Goal: Register for event/course

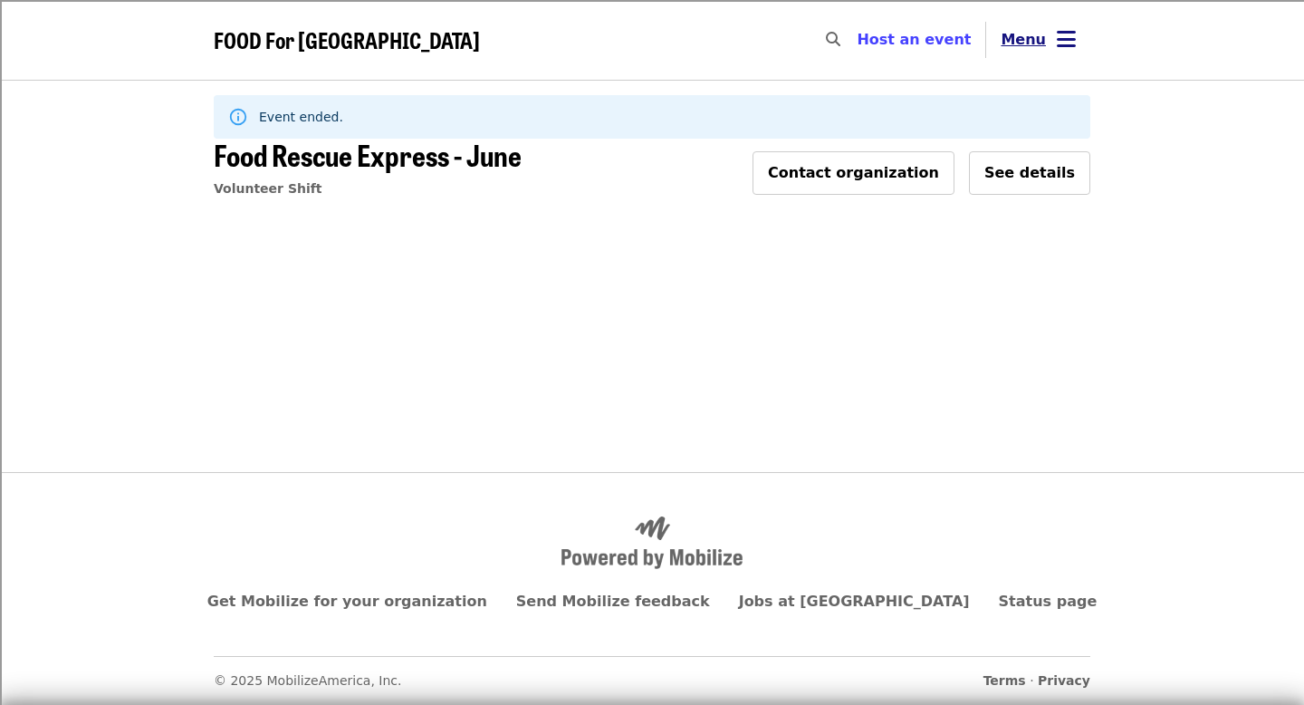
click at [1008, 58] on button "Menu" at bounding box center [1038, 39] width 104 height 43
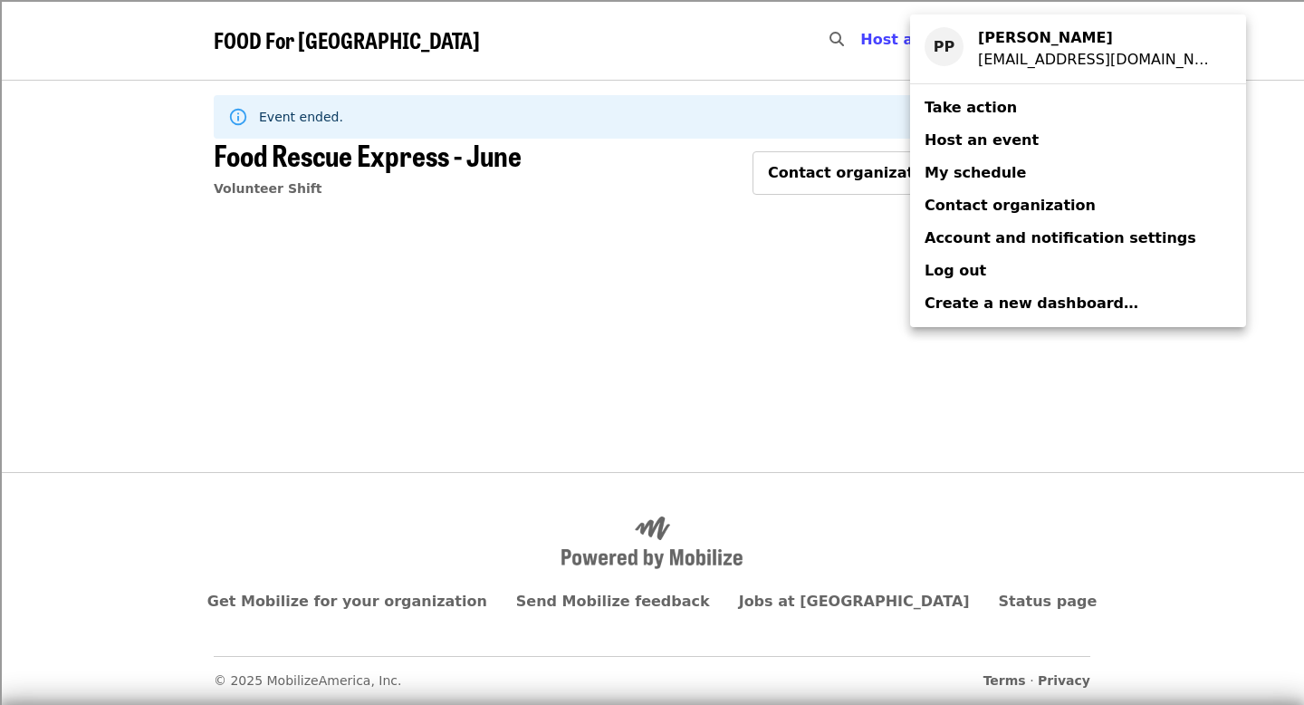
click at [967, 162] on span "My schedule" at bounding box center [975, 173] width 101 height 22
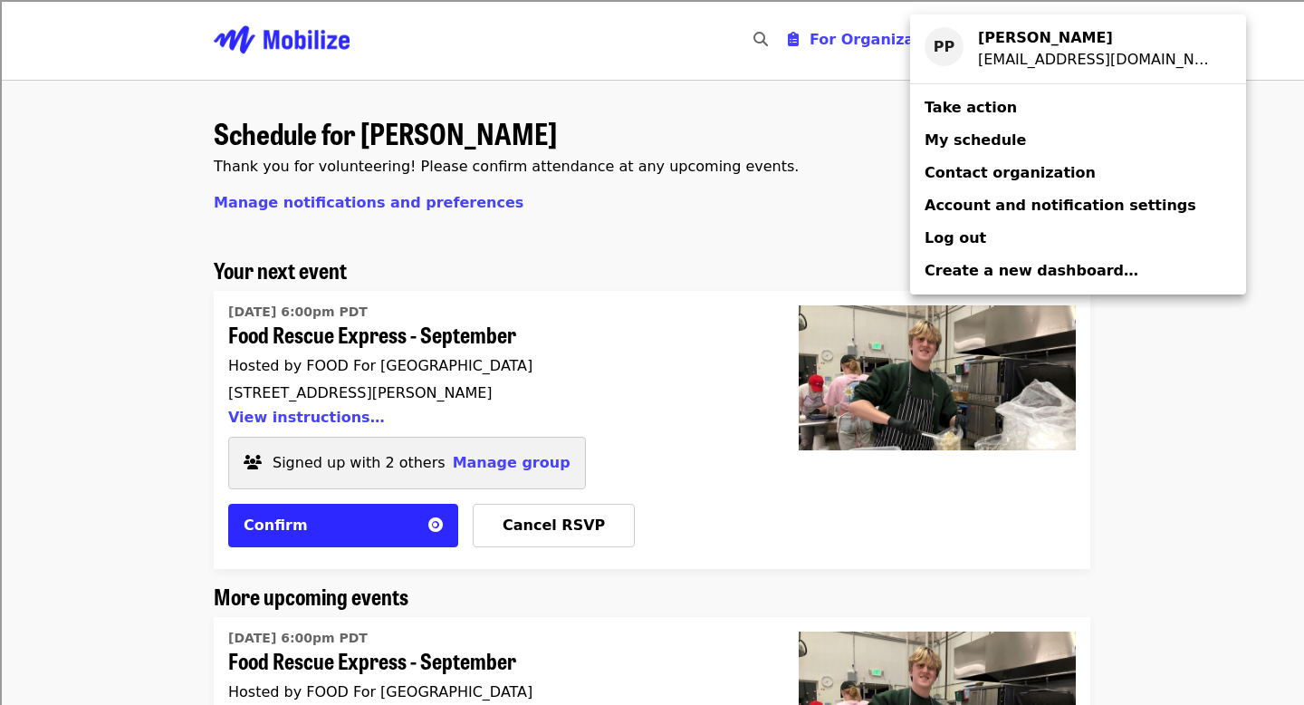
click at [685, 172] on div "Account menu" at bounding box center [652, 352] width 1304 height 705
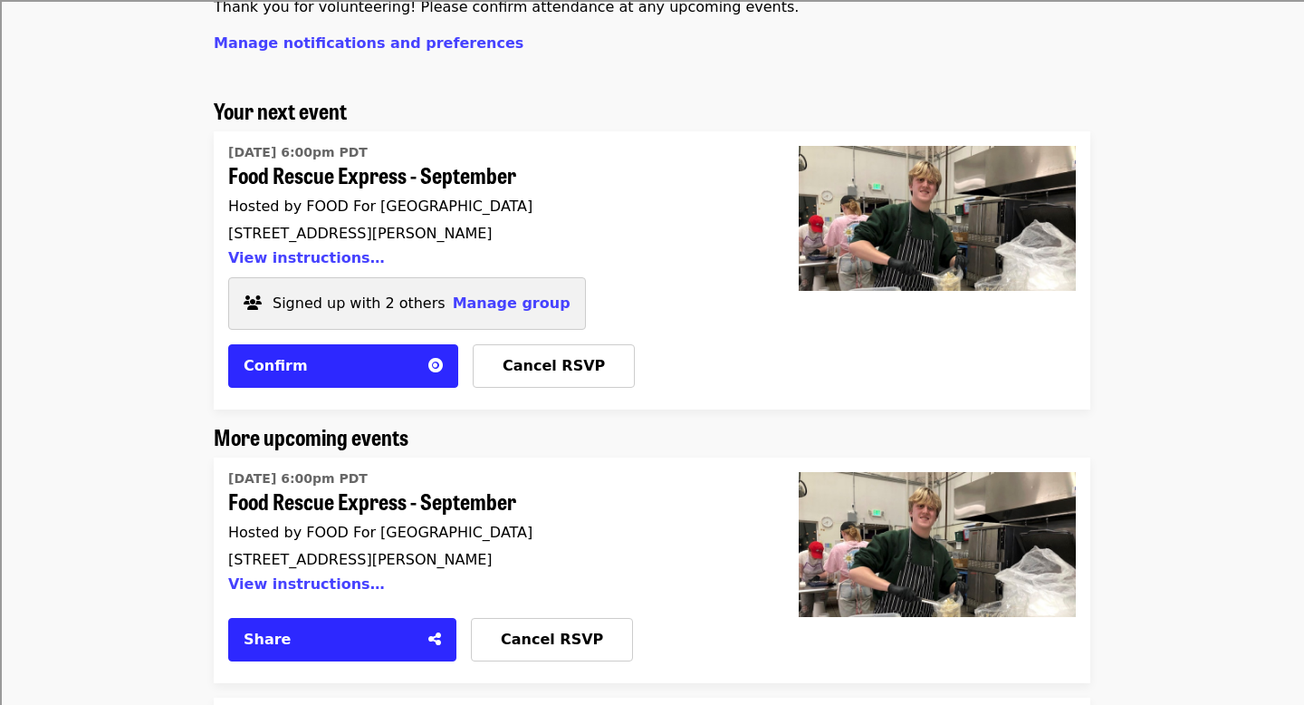
scroll to position [156, 0]
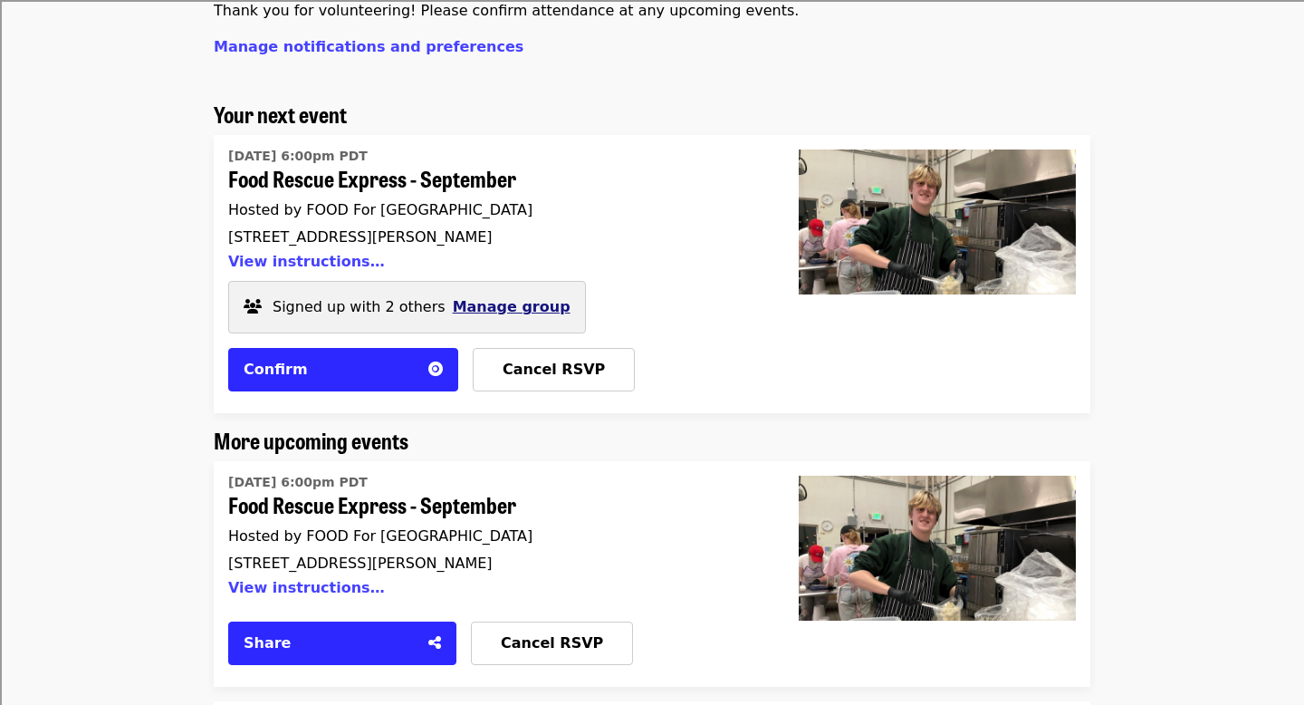
click at [526, 310] on span "Manage group" at bounding box center [512, 306] width 118 height 17
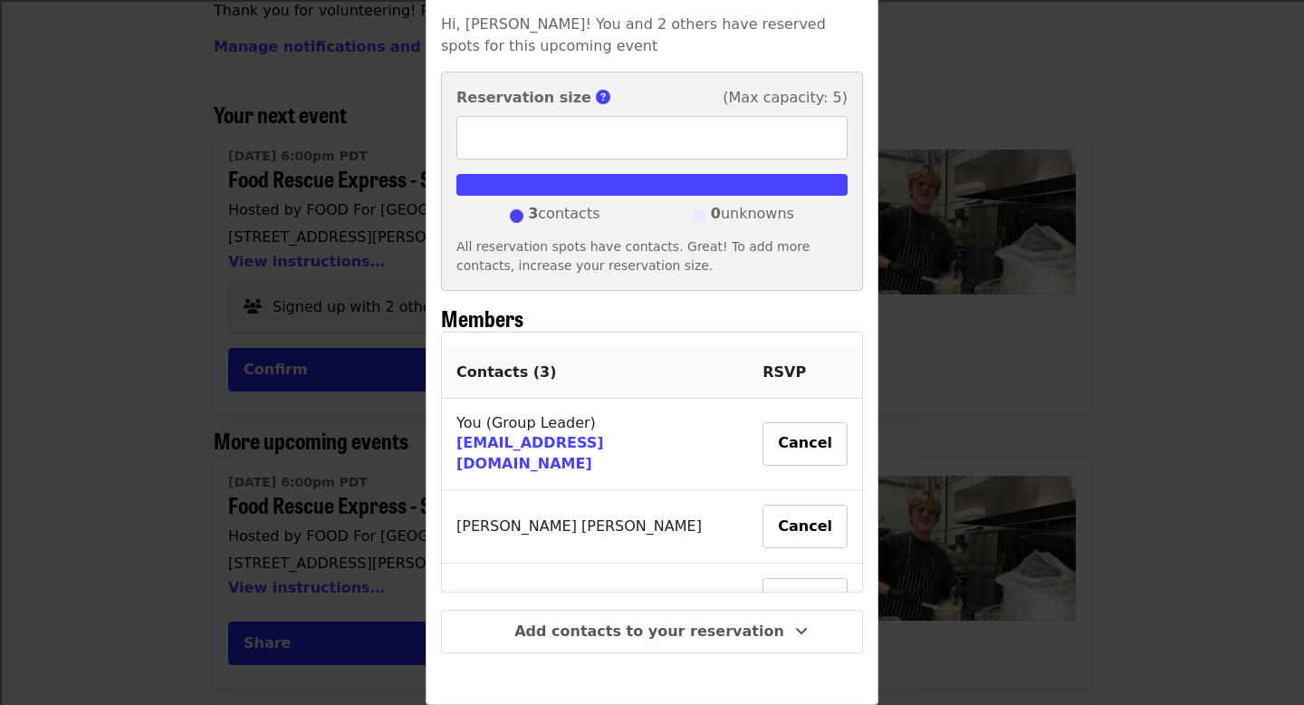
scroll to position [72, 0]
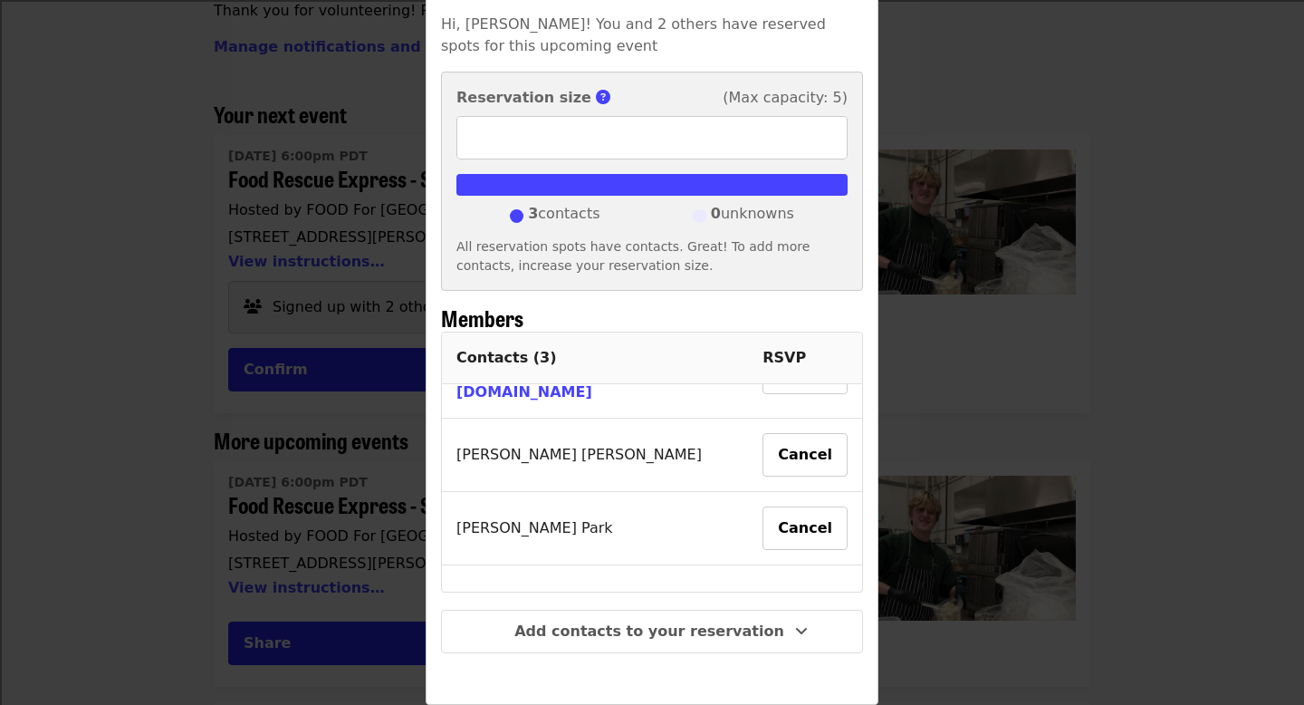
click at [986, 377] on div "Group details Hi, Peter! You and 2 others have reserved spots for this upcoming…" at bounding box center [652, 352] width 1304 height 705
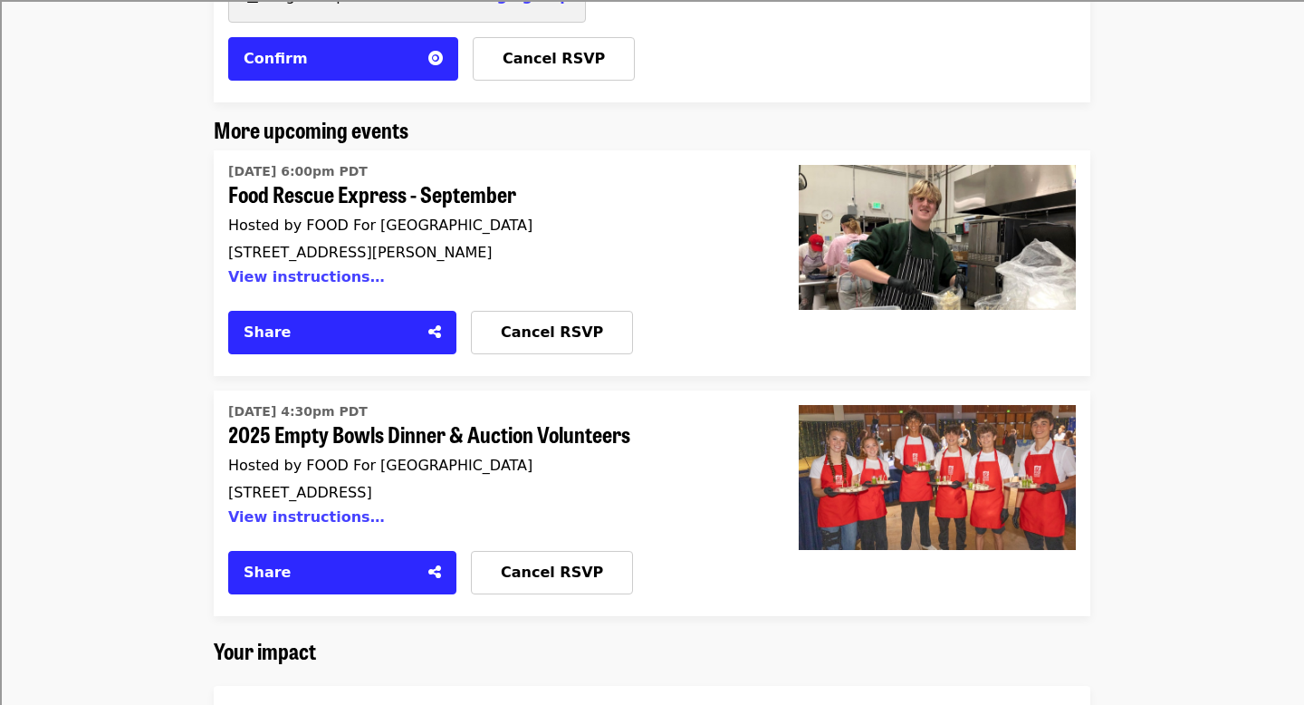
scroll to position [0, 0]
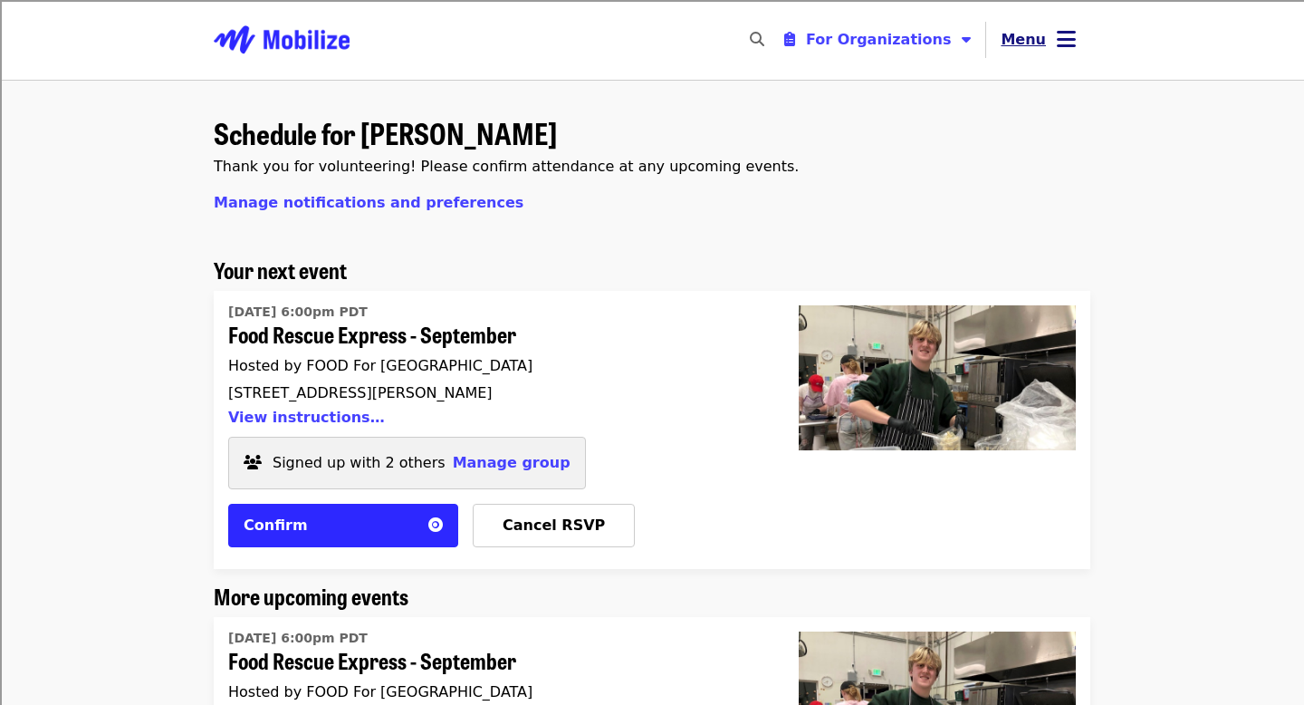
click at [1061, 34] on icon "bars icon" at bounding box center [1066, 39] width 19 height 26
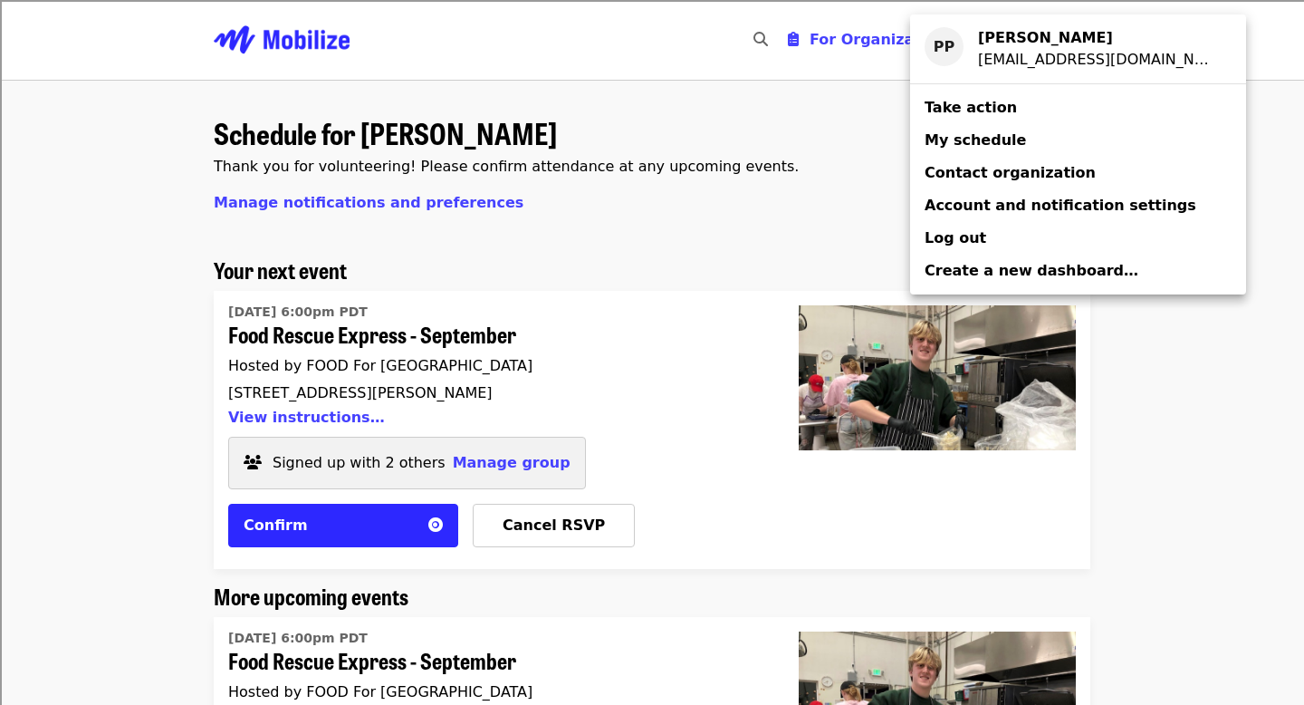
click at [578, 272] on div "Account menu" at bounding box center [652, 352] width 1304 height 705
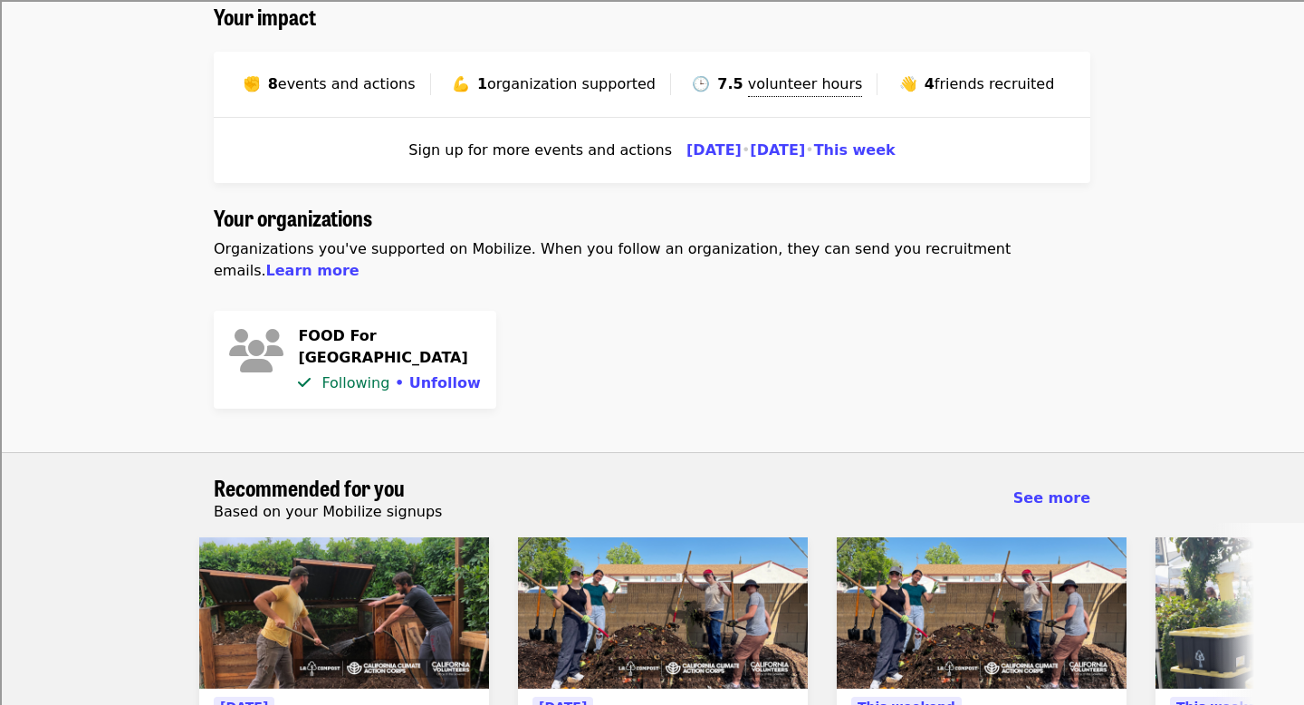
scroll to position [1093, 0]
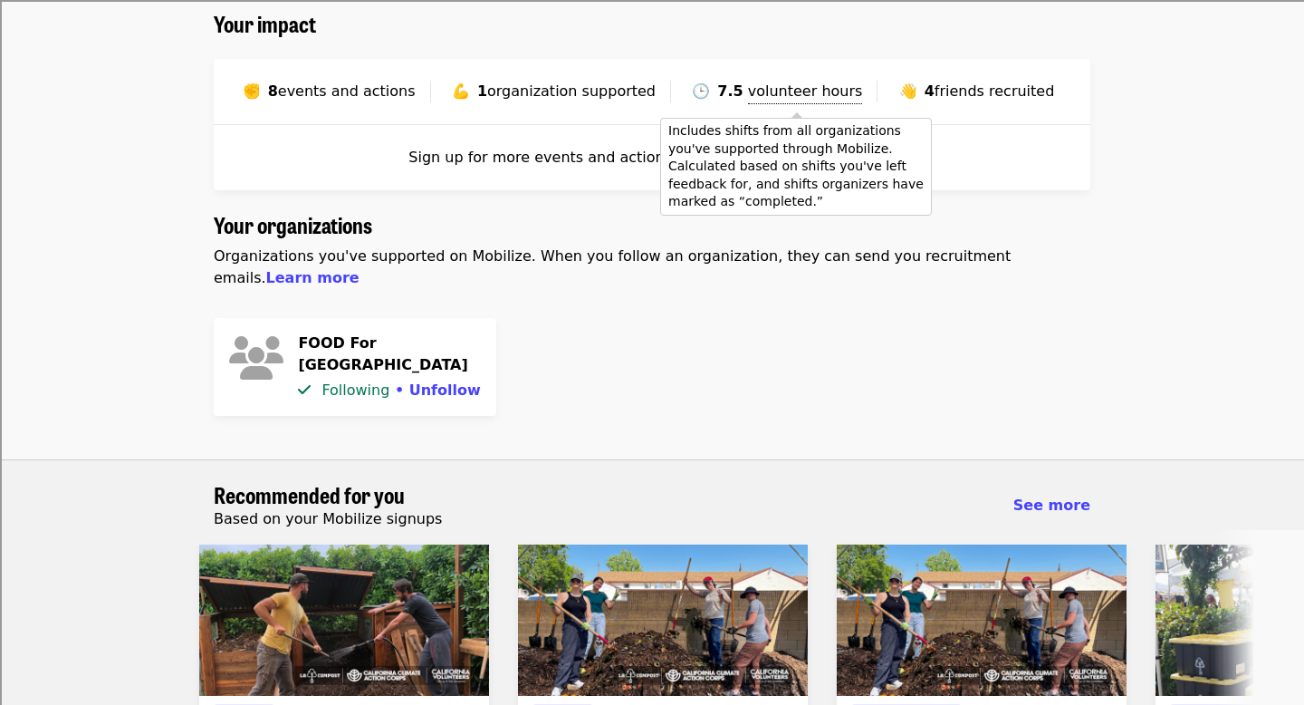
click at [787, 92] on span "volunteer hours" at bounding box center [805, 90] width 115 height 17
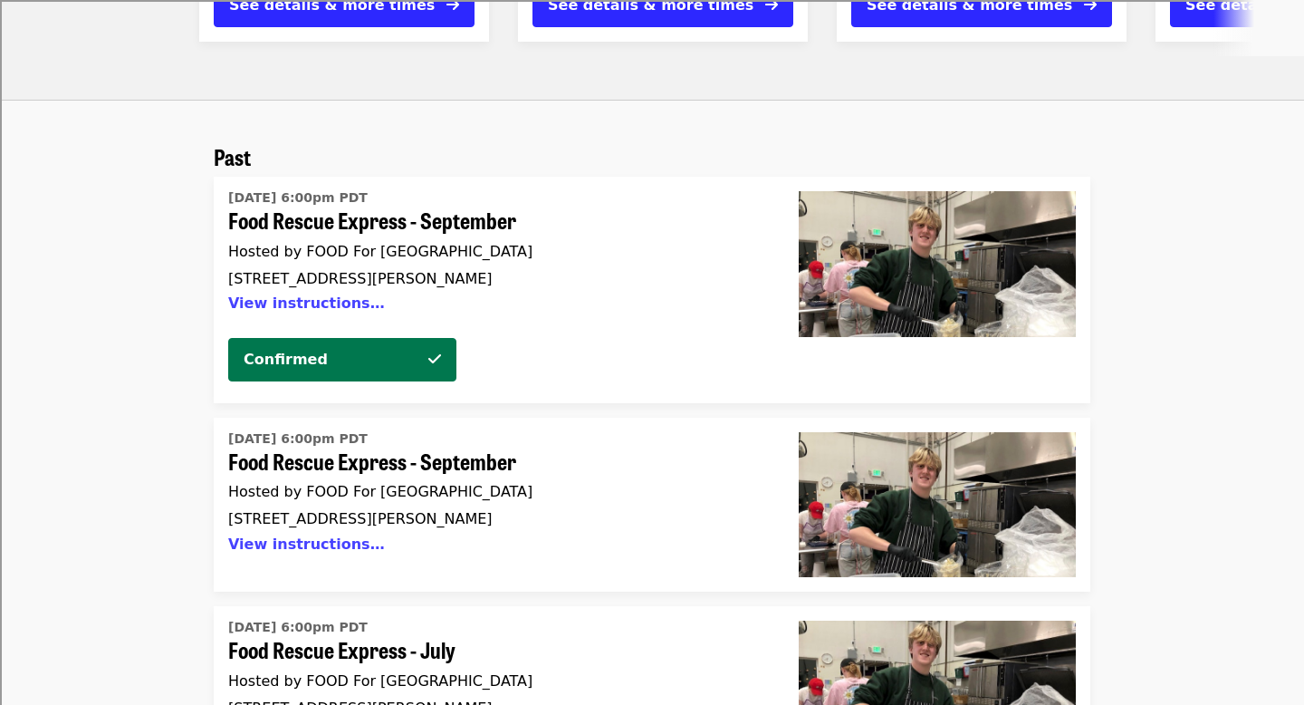
scroll to position [2012, 0]
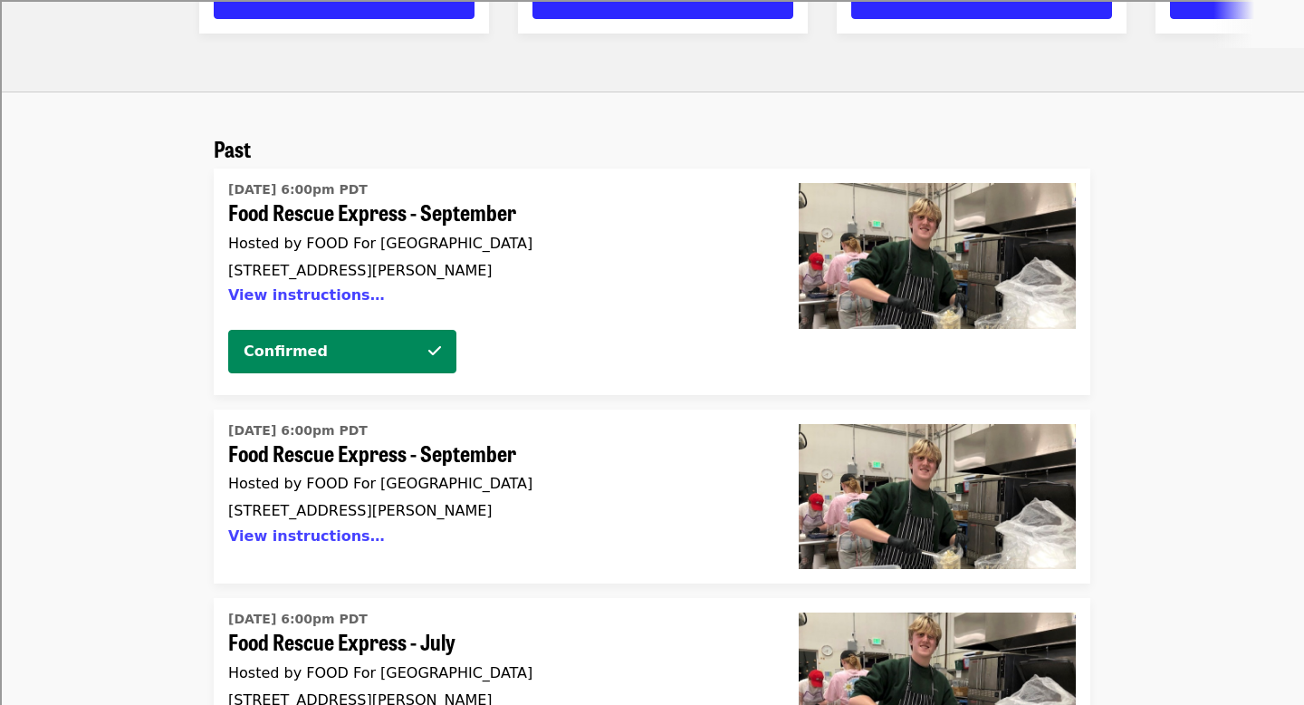
click at [397, 341] on div "Confirmed" at bounding box center [331, 352] width 174 height 22
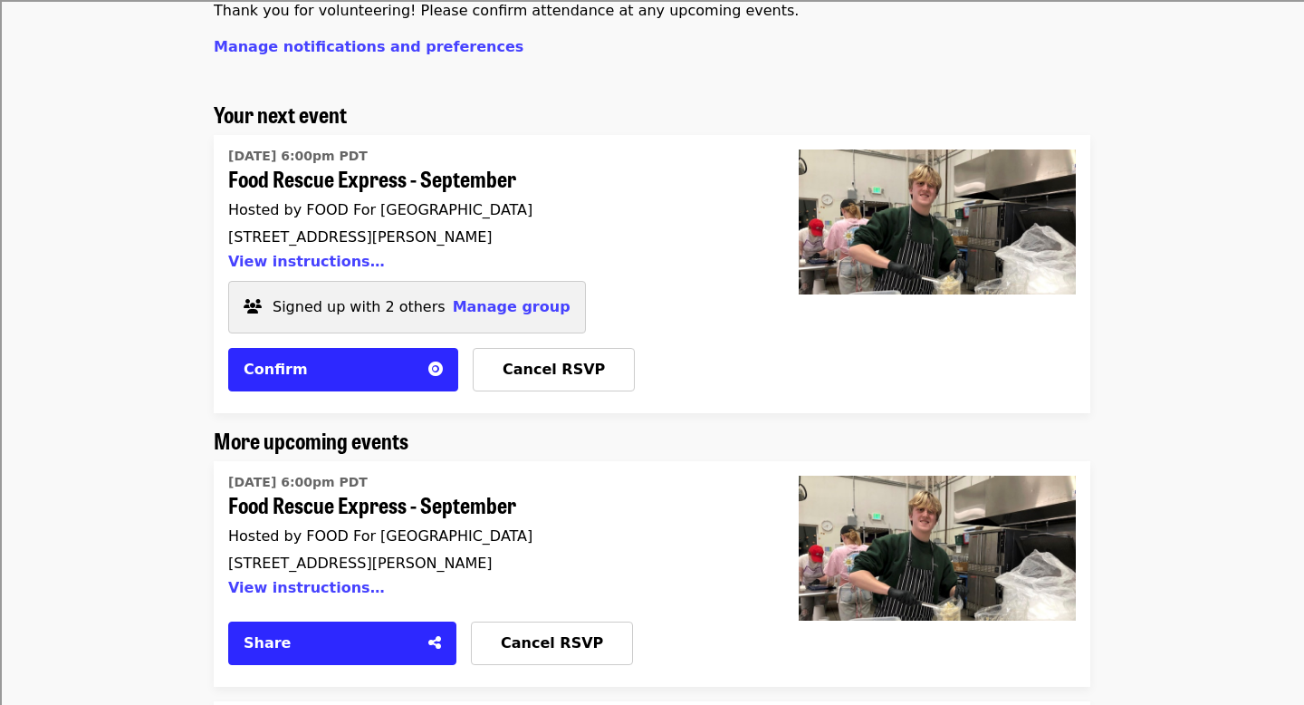
scroll to position [0, 0]
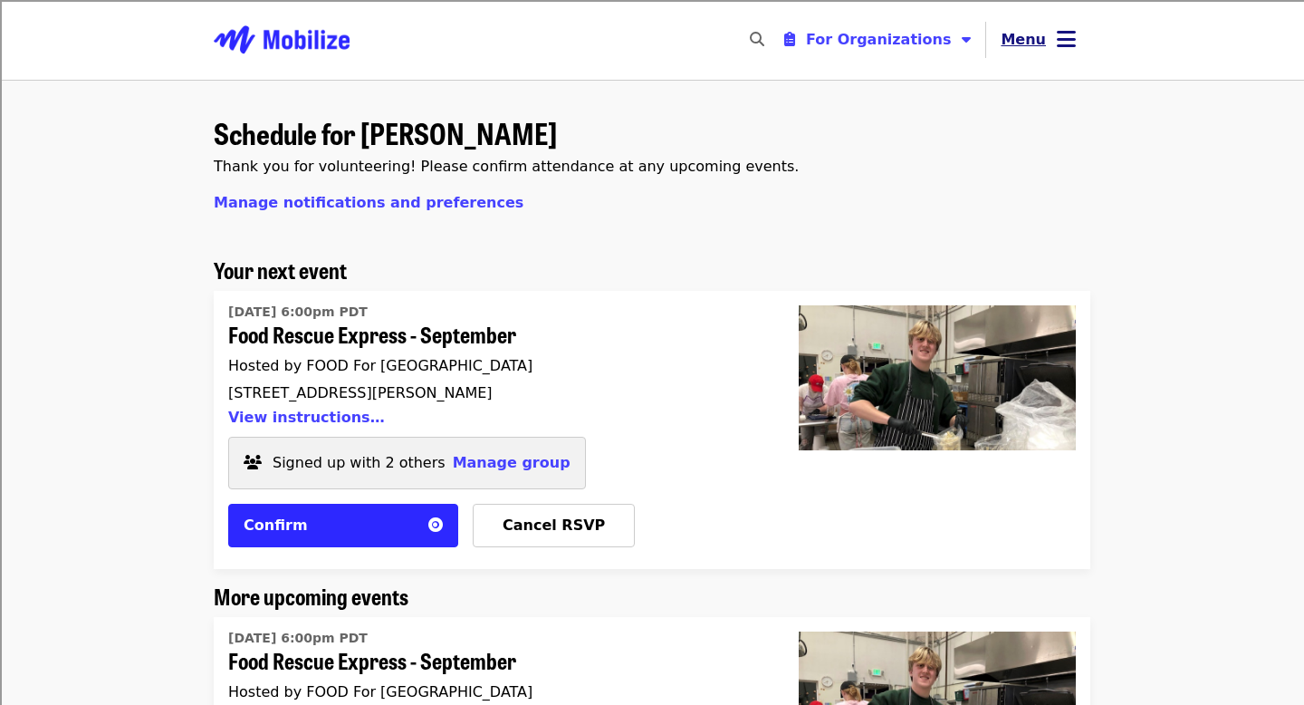
click at [1047, 38] on button "Menu" at bounding box center [1038, 39] width 104 height 43
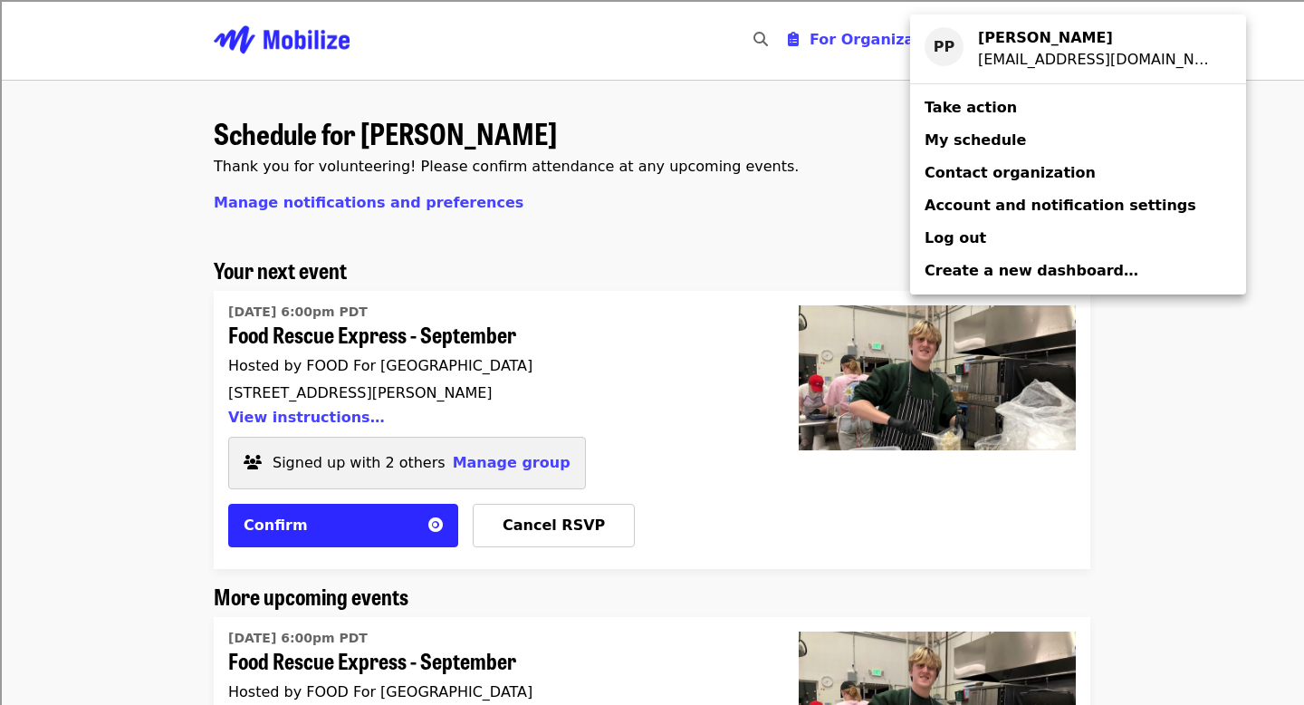
click at [991, 121] on link "Take action" at bounding box center [1078, 107] width 336 height 33
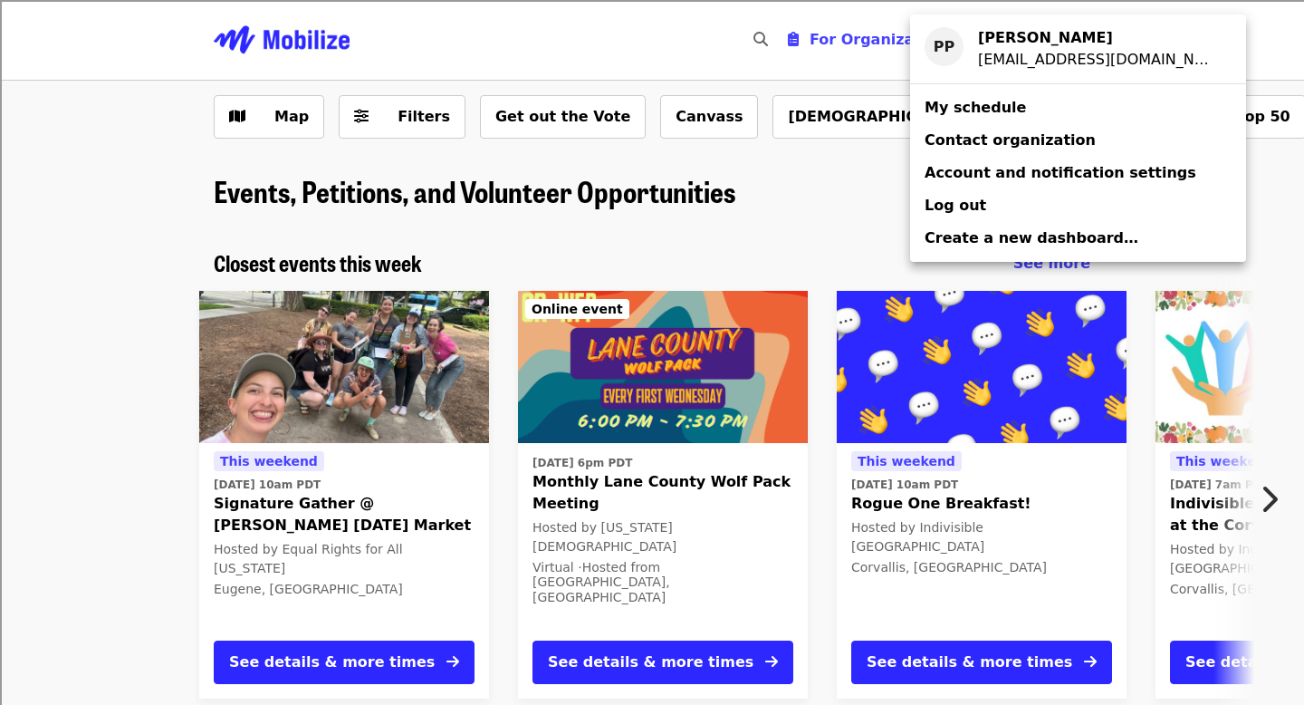
click at [757, 211] on div "Account menu" at bounding box center [652, 352] width 1304 height 705
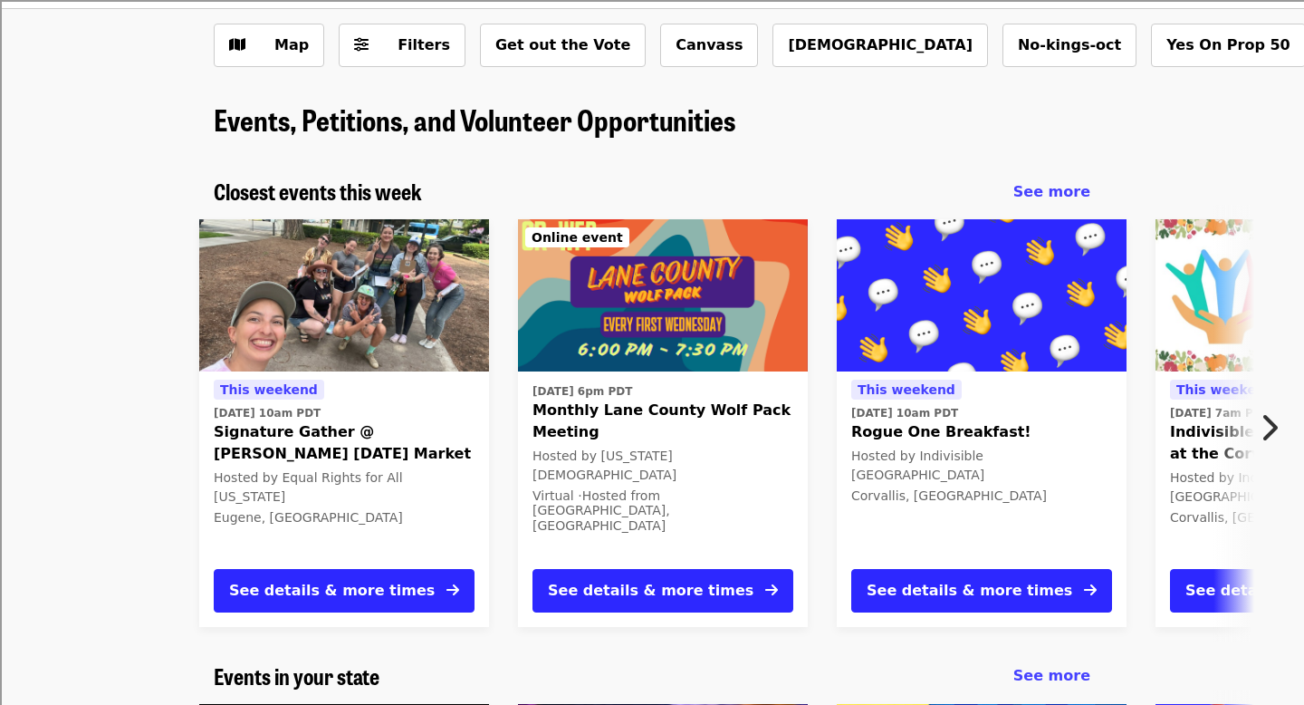
scroll to position [81, 0]
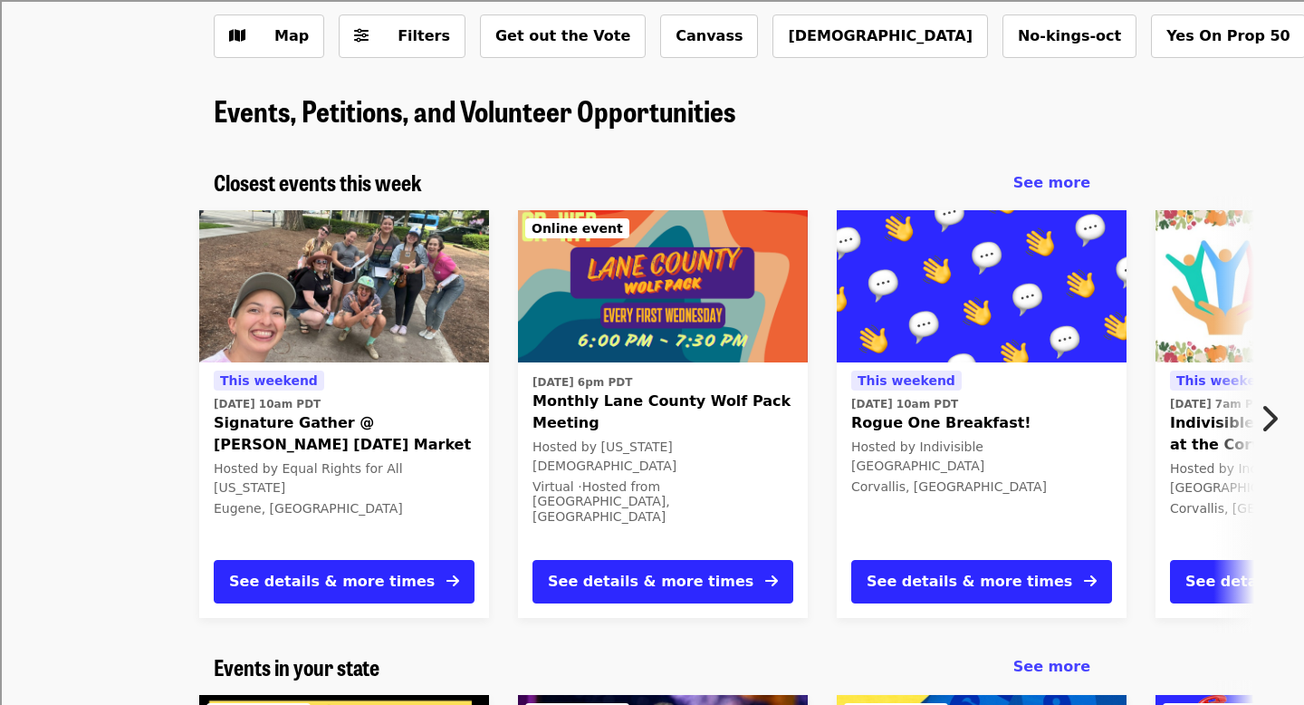
click at [944, 286] on img at bounding box center [982, 286] width 290 height 152
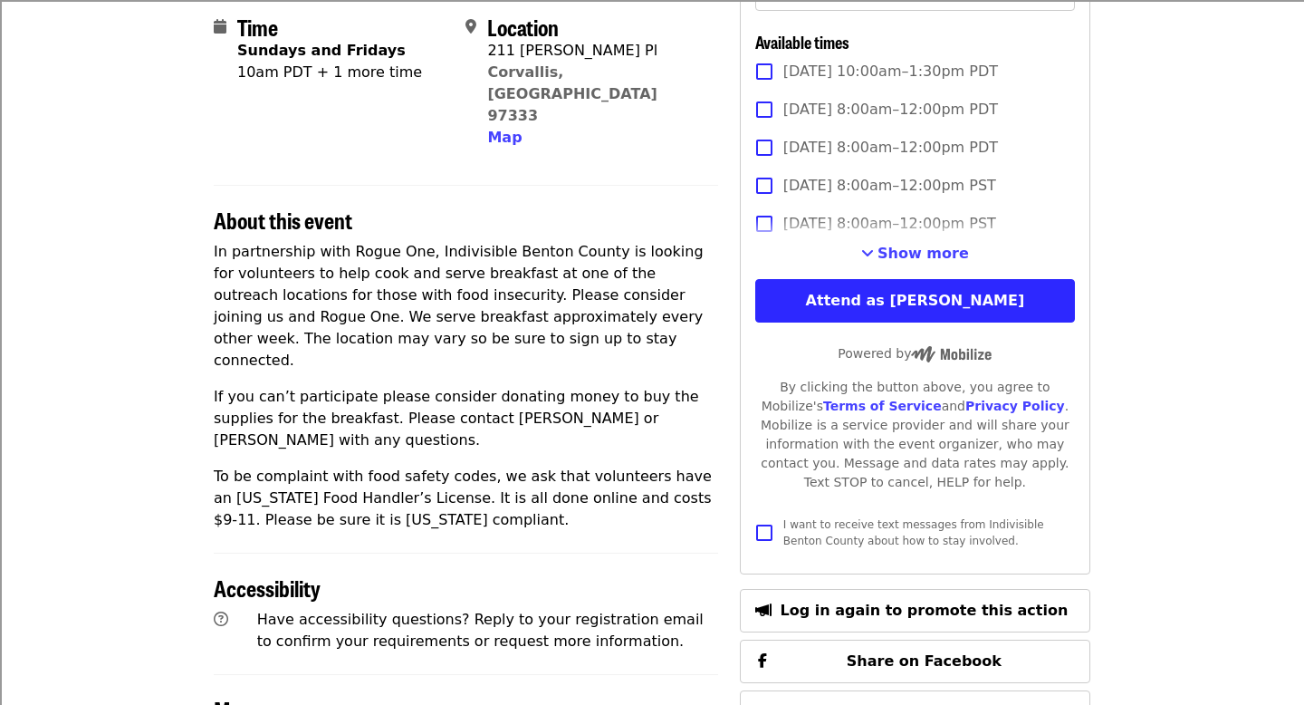
scroll to position [440, 0]
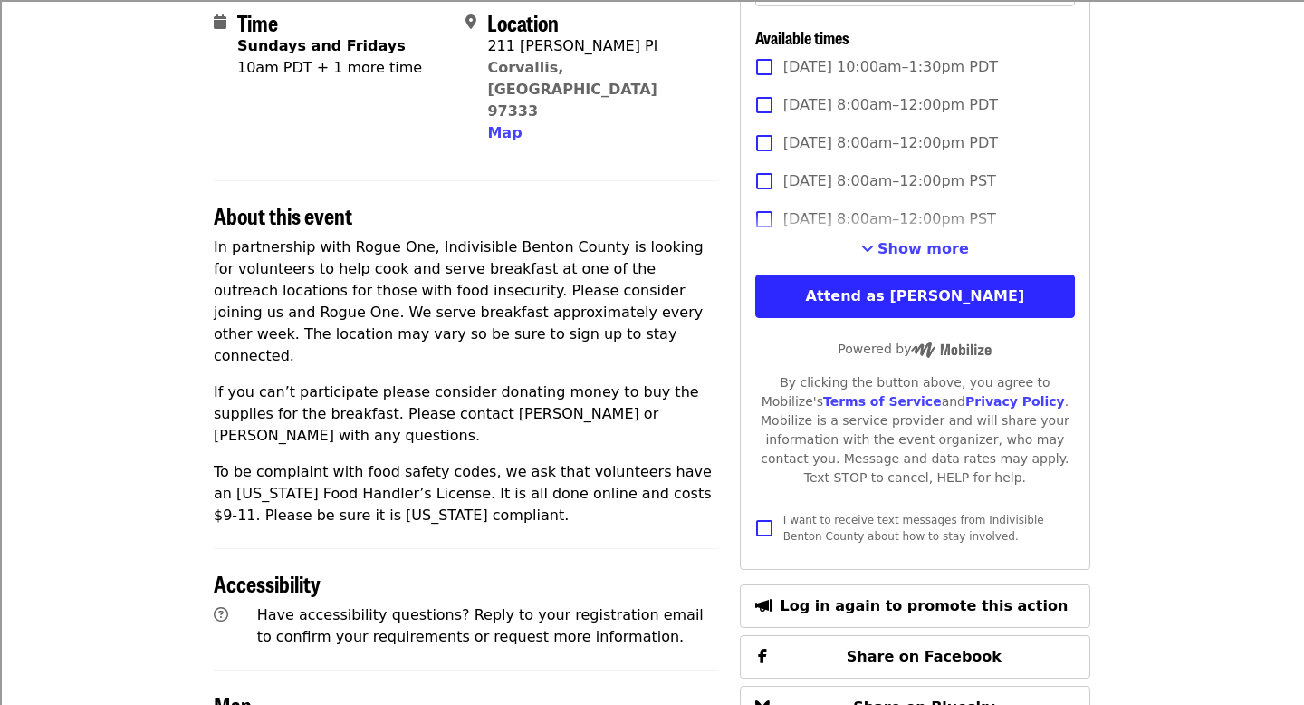
scroll to position [81, 0]
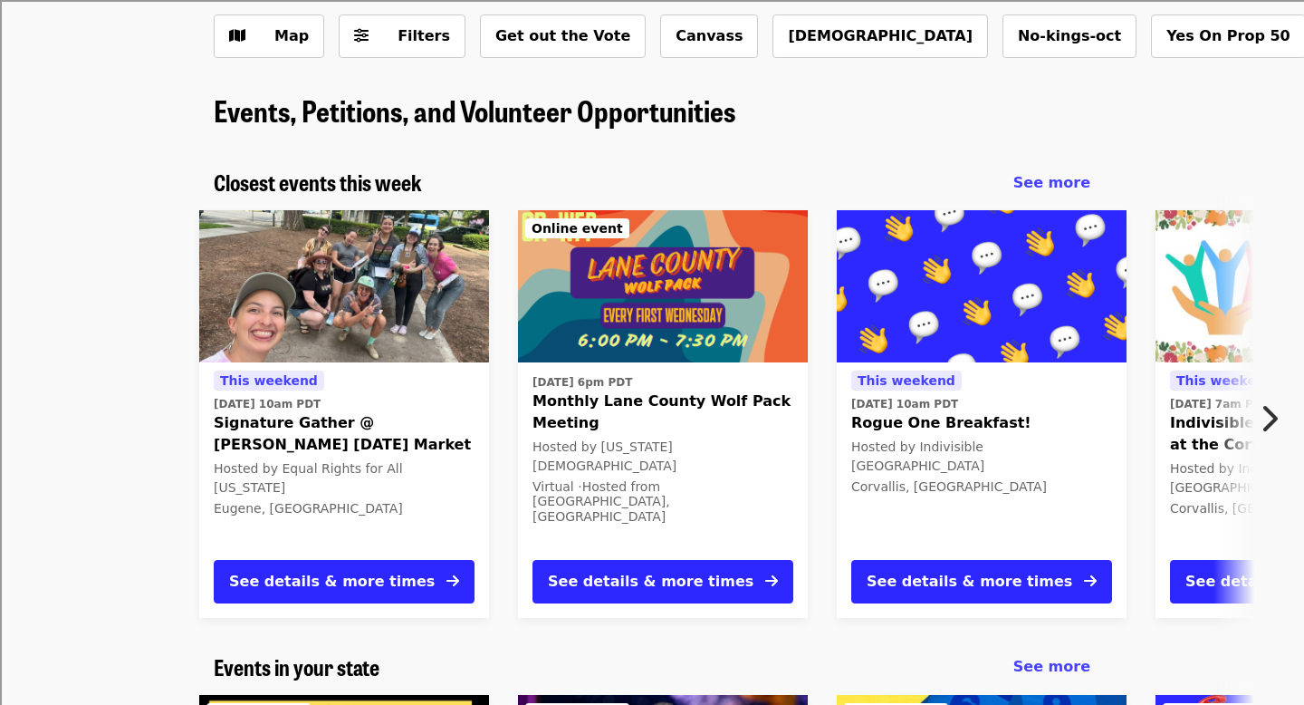
click at [1268, 420] on icon "chevron-right icon" at bounding box center [1269, 418] width 18 height 34
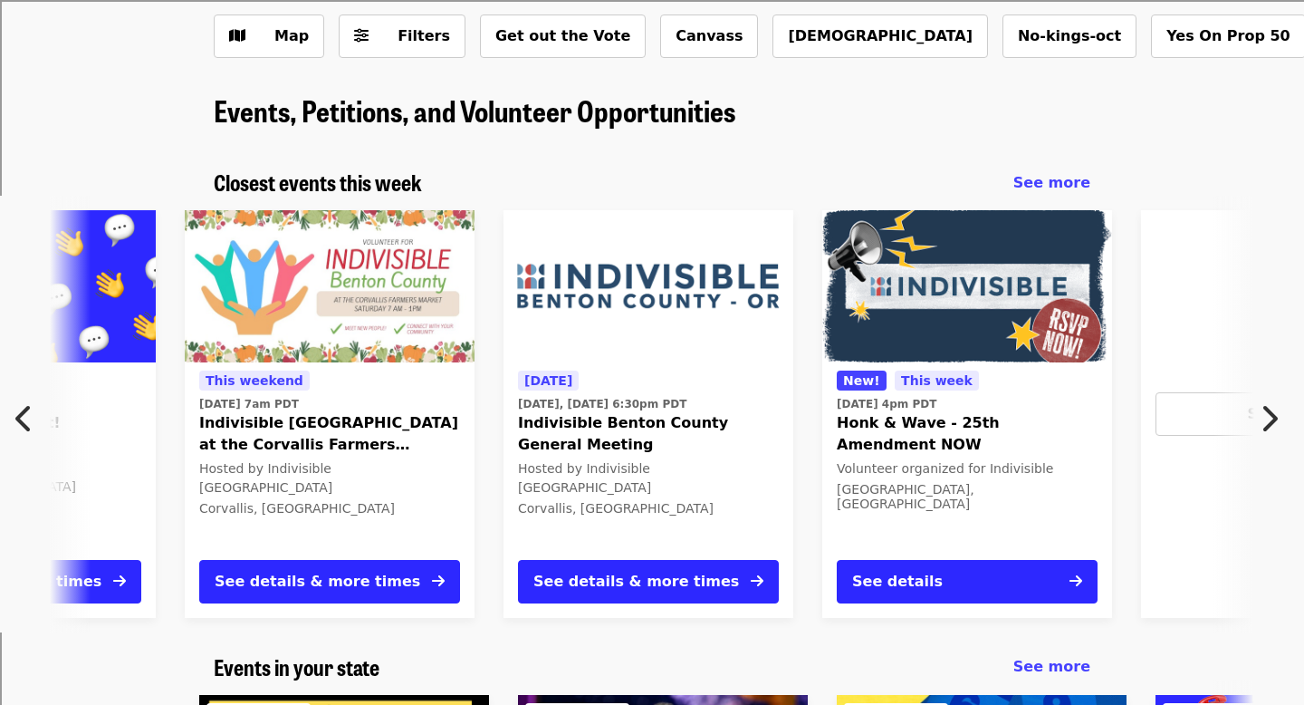
scroll to position [0, 975]
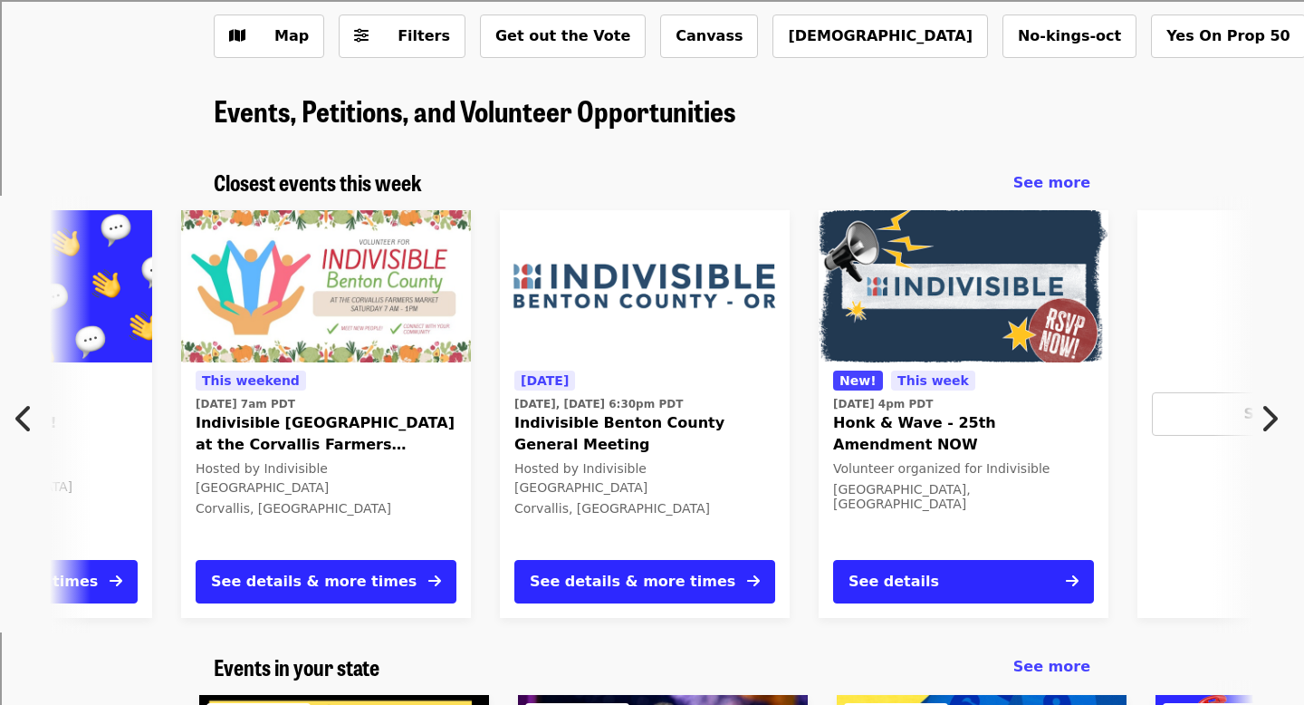
click at [320, 438] on span "Indivisible Benton County at the Corvallis Farmers Market!" at bounding box center [326, 433] width 261 height 43
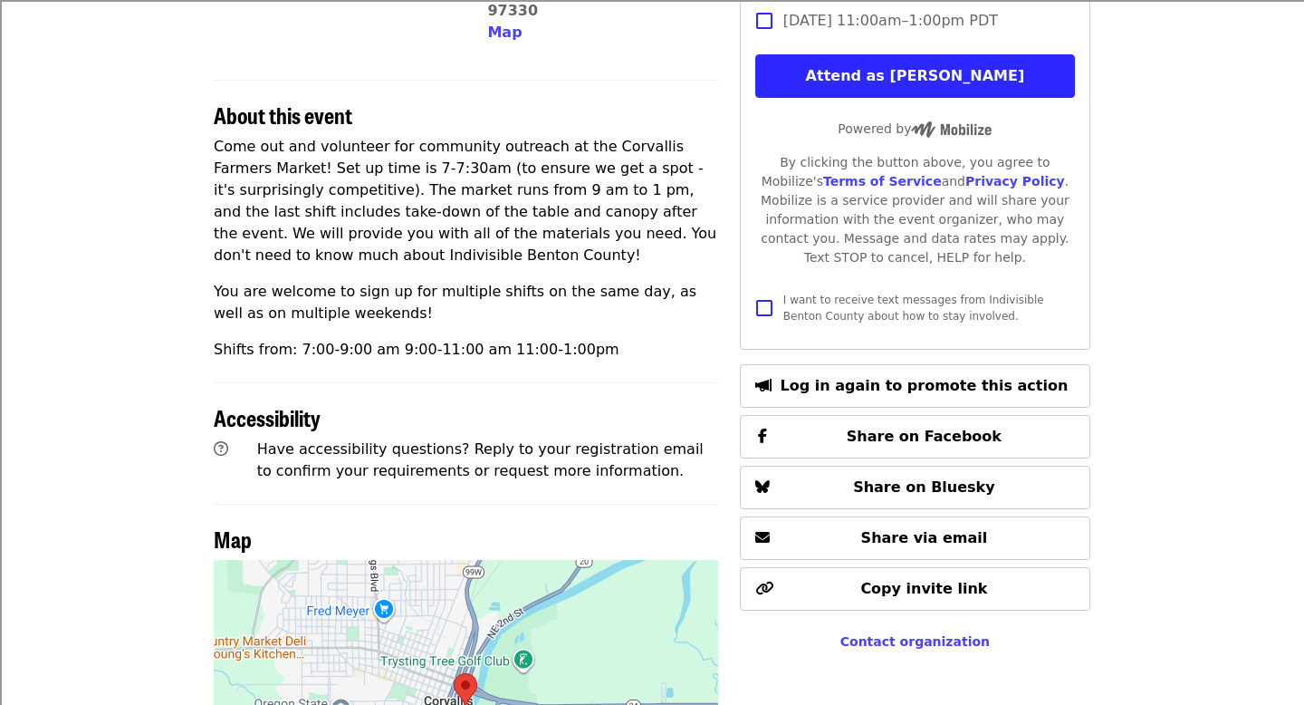
scroll to position [1263, 0]
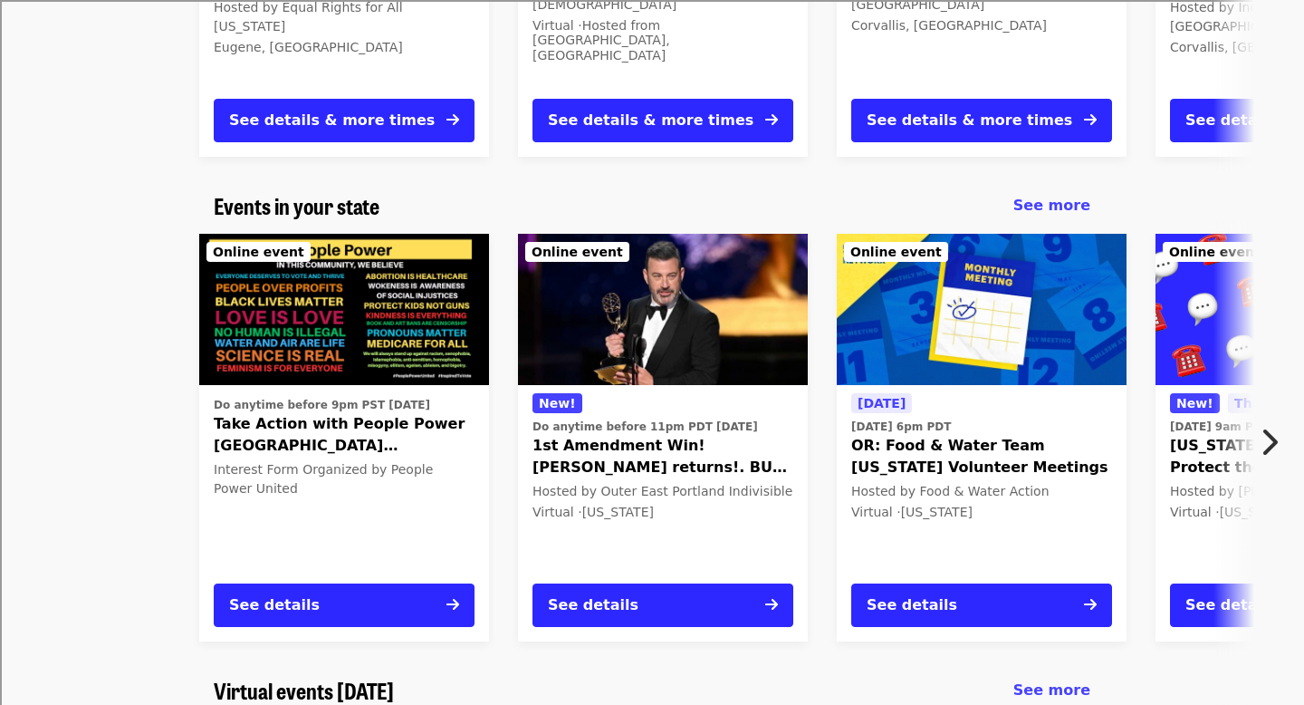
scroll to position [539, 0]
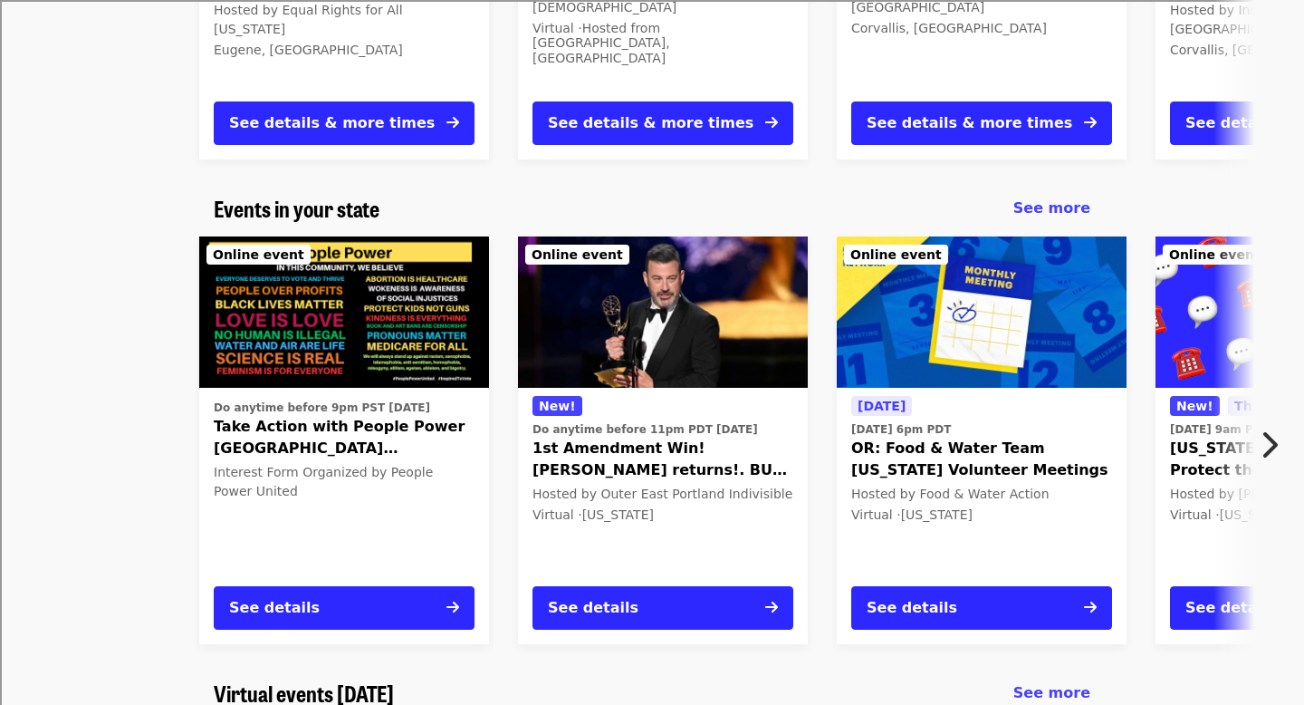
click at [697, 474] on span "1st Amendment Win! Kimmel returns!. BUT - in Portland, KATU (Sinclair) still wo…" at bounding box center [663, 459] width 261 height 43
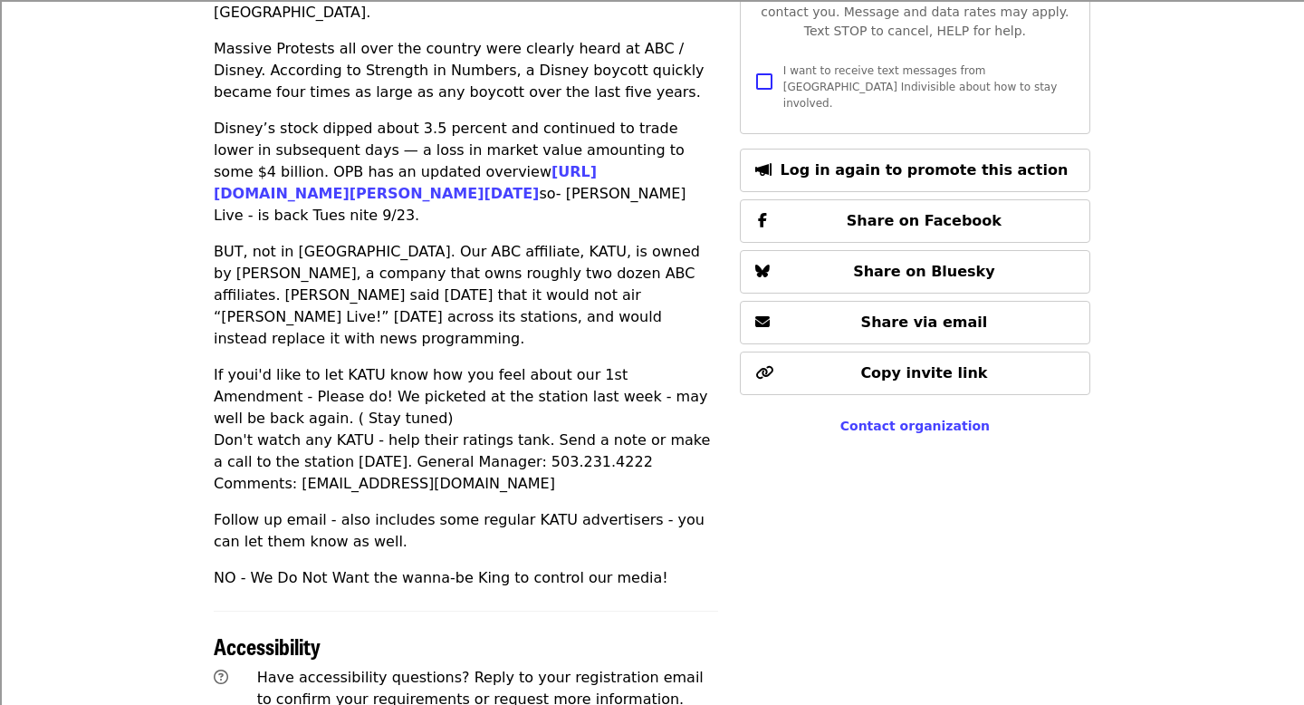
scroll to position [918, 0]
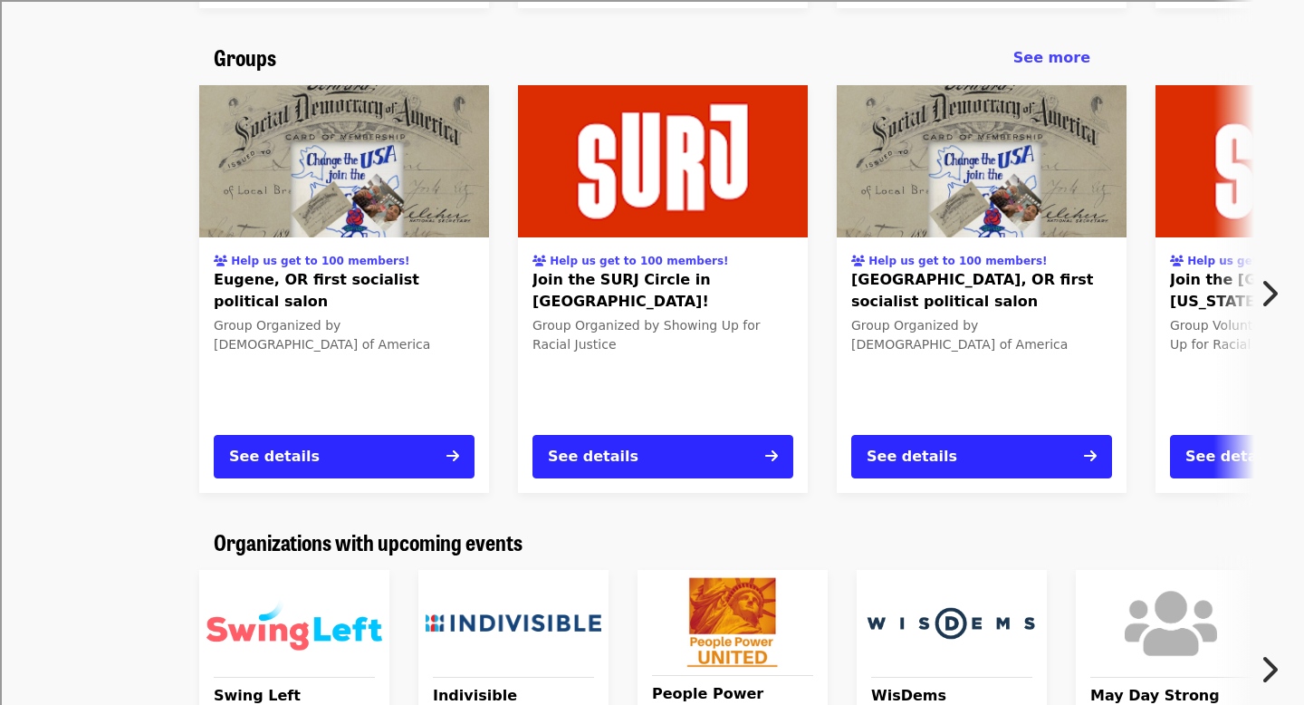
scroll to position [2363, 0]
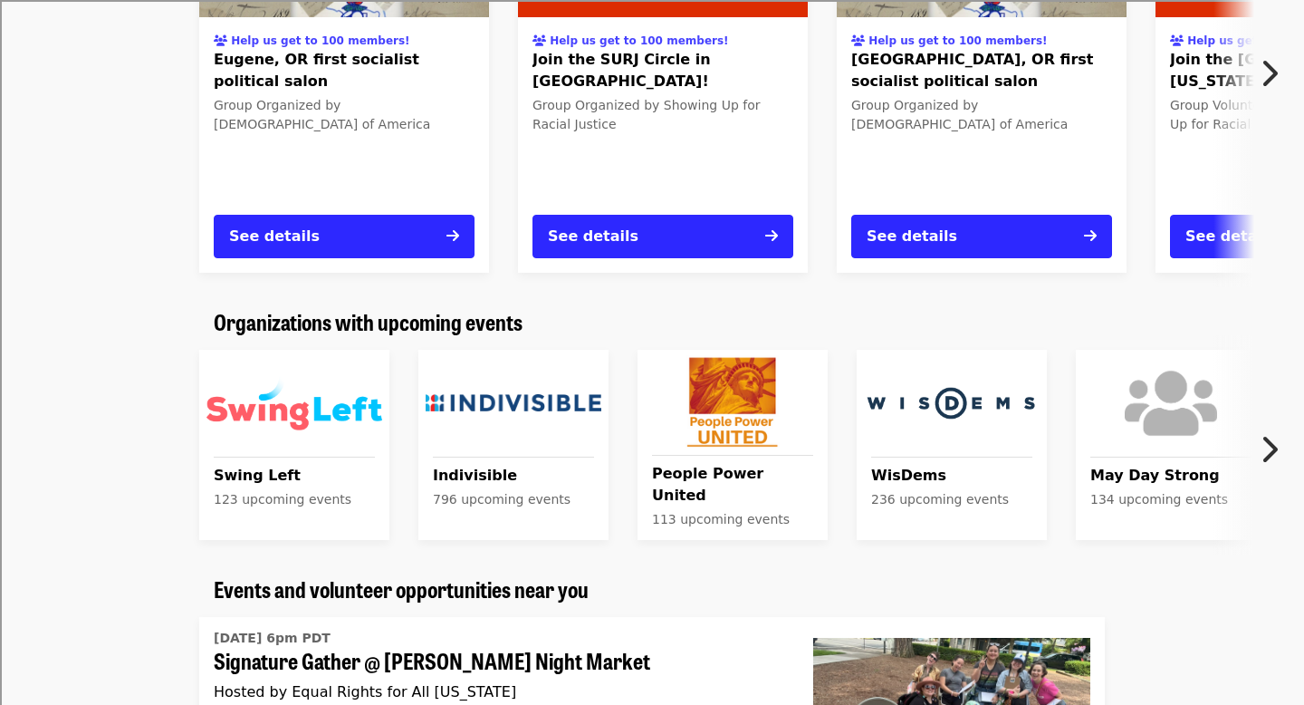
click at [1269, 443] on icon "chevron-right icon" at bounding box center [1269, 449] width 18 height 34
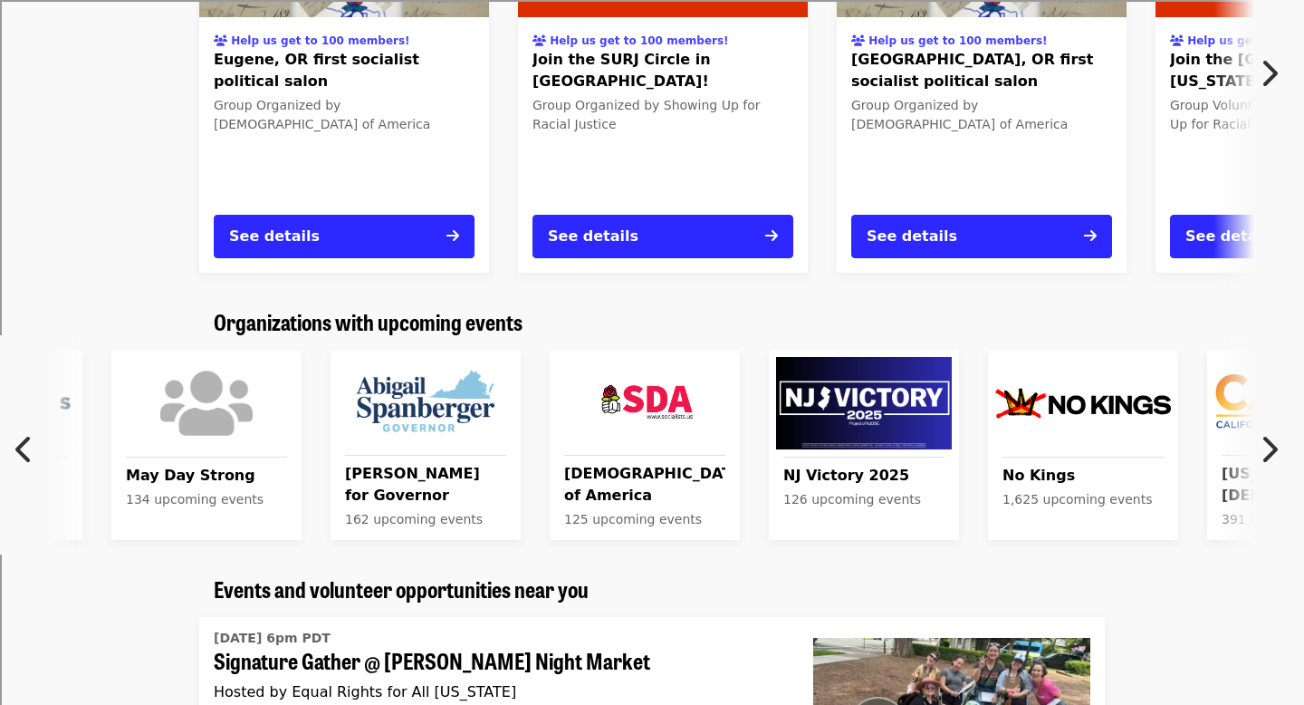
click at [1269, 443] on icon "chevron-right icon" at bounding box center [1269, 449] width 18 height 34
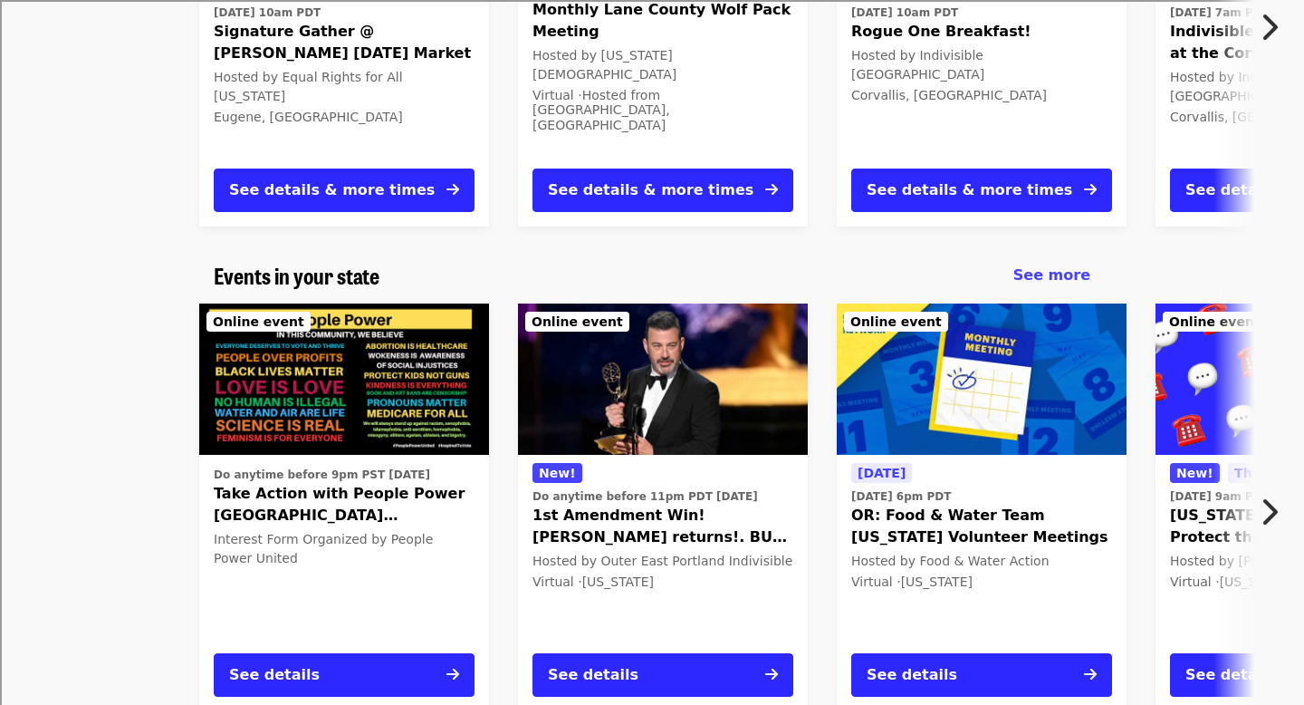
scroll to position [0, 0]
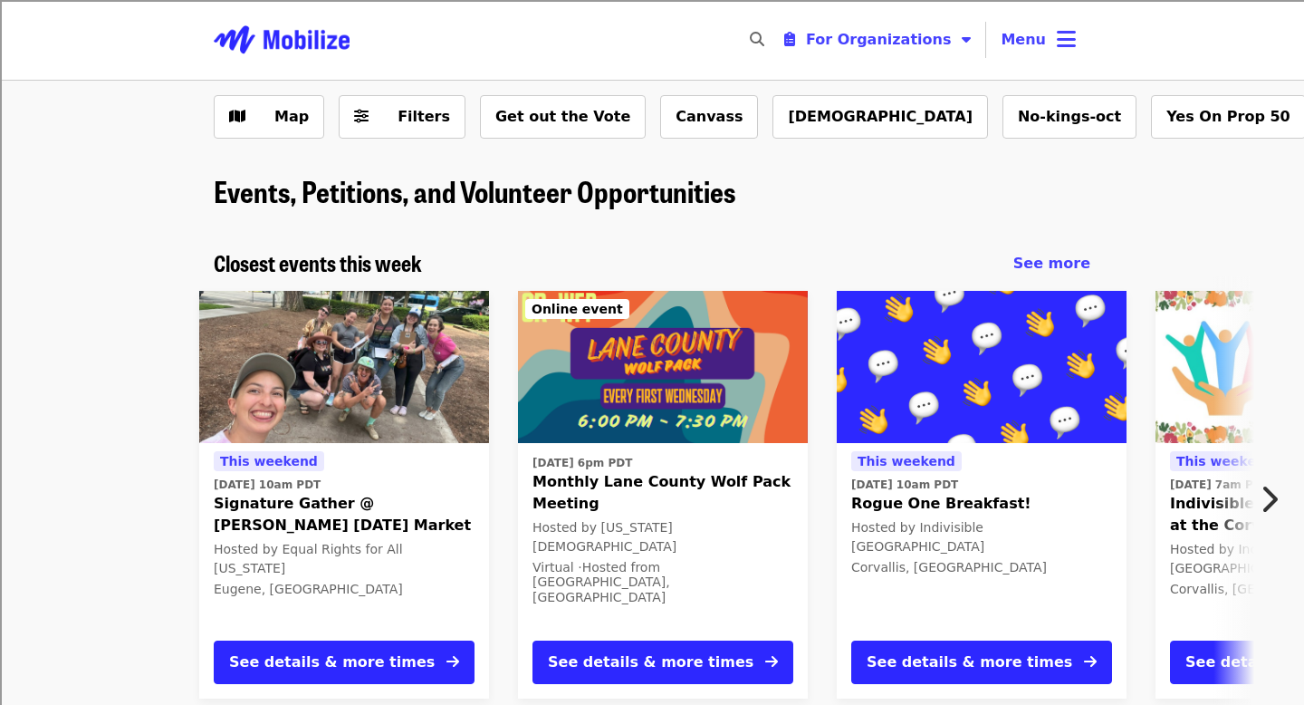
click at [334, 50] on img "Main navigation" at bounding box center [282, 40] width 136 height 58
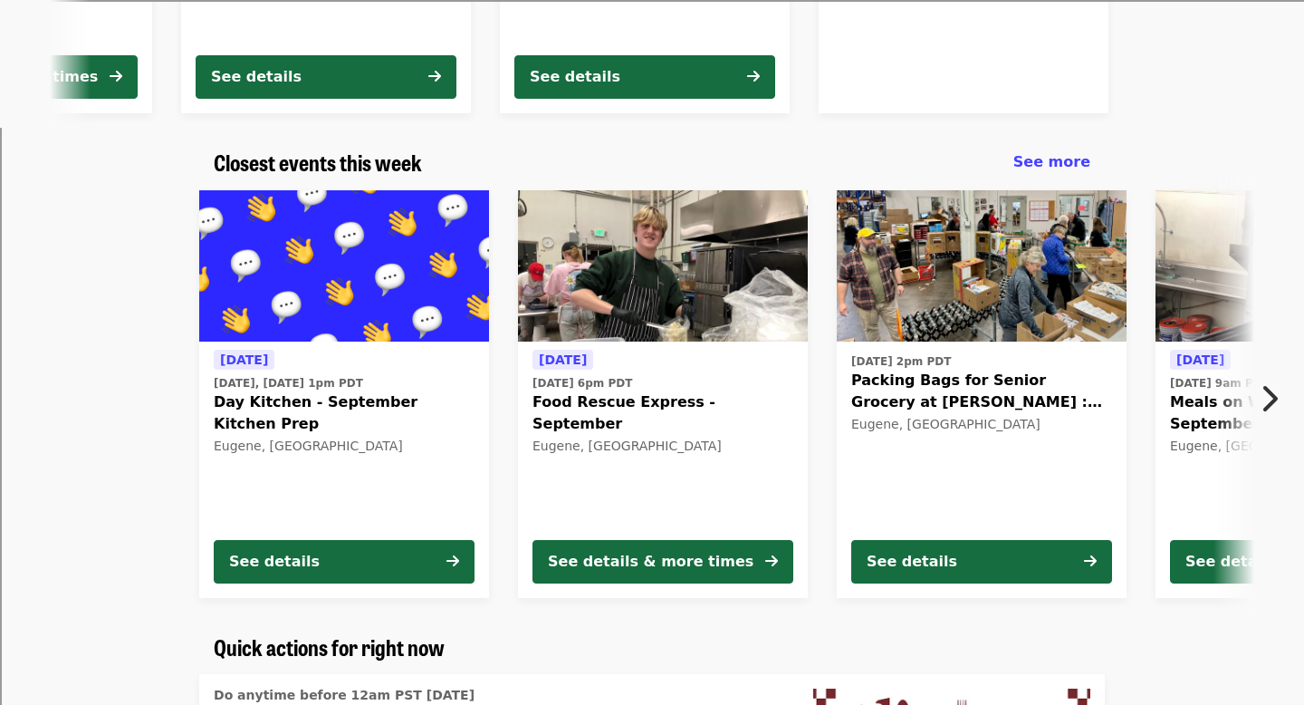
click at [380, 515] on div "[DATE] [DATE], [DATE] 1pm PDT Day Kitchen - September Kitchen Prep Eugene, [GEO…" at bounding box center [344, 437] width 261 height 176
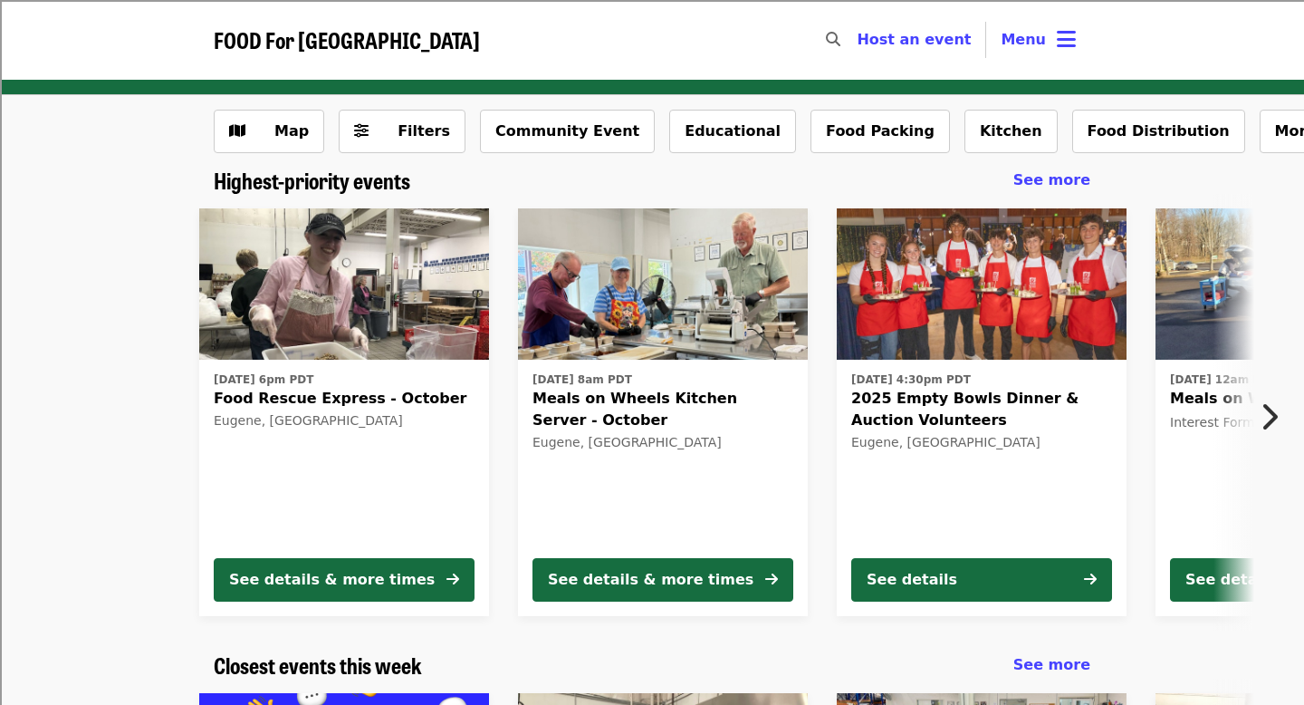
click at [754, 387] on span "[DATE] 8am PDT" at bounding box center [663, 379] width 261 height 16
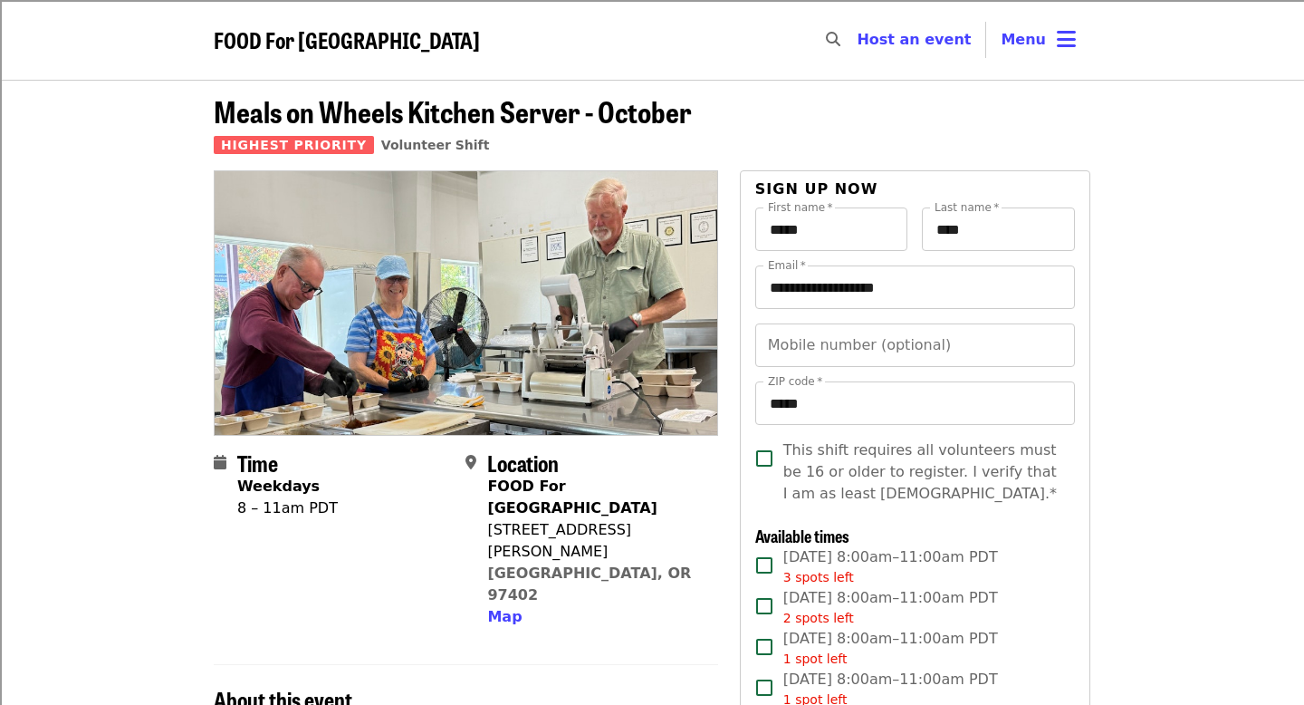
scroll to position [156, 0]
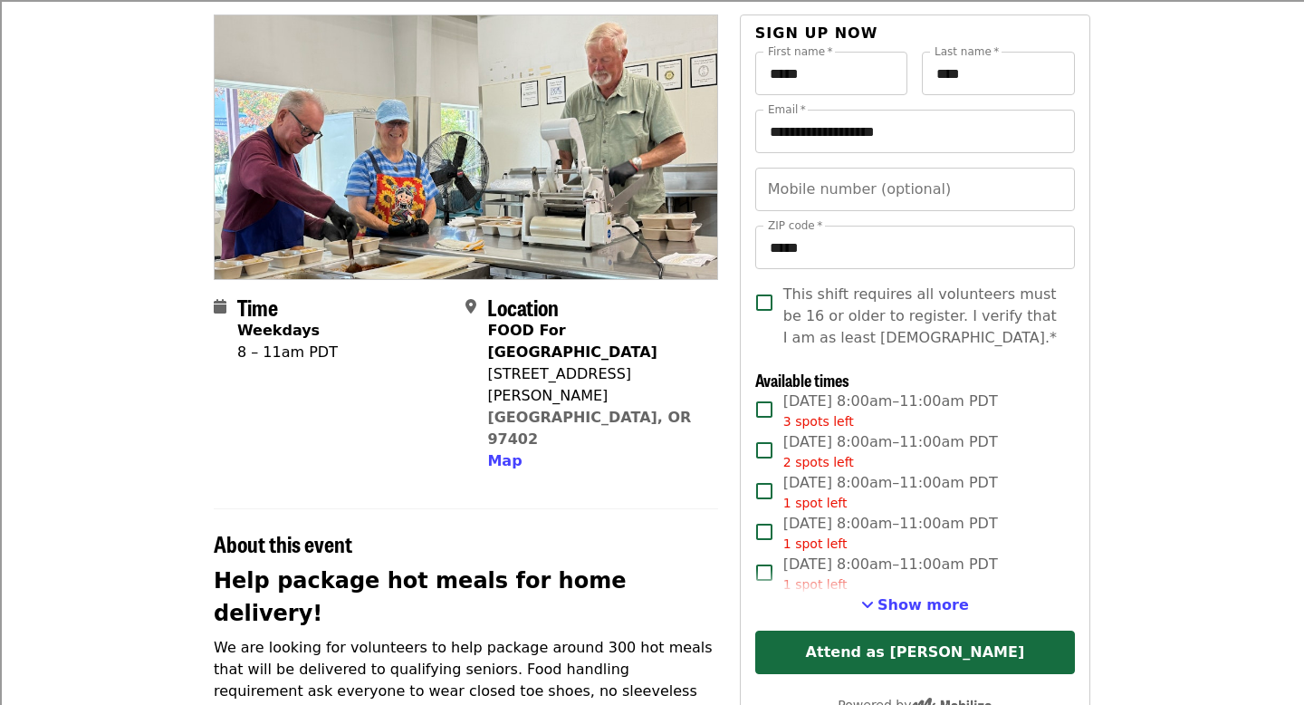
click at [888, 592] on div "1 spot left" at bounding box center [891, 584] width 215 height 19
click at [864, 566] on span "[DATE] 8:00am–11:00am PDT 1 spot left" at bounding box center [891, 573] width 215 height 41
click at [889, 593] on div "1 spot left" at bounding box center [891, 584] width 215 height 19
click at [888, 575] on div "1 spot left" at bounding box center [891, 584] width 215 height 19
click at [898, 600] on span "Show more" at bounding box center [923, 604] width 91 height 17
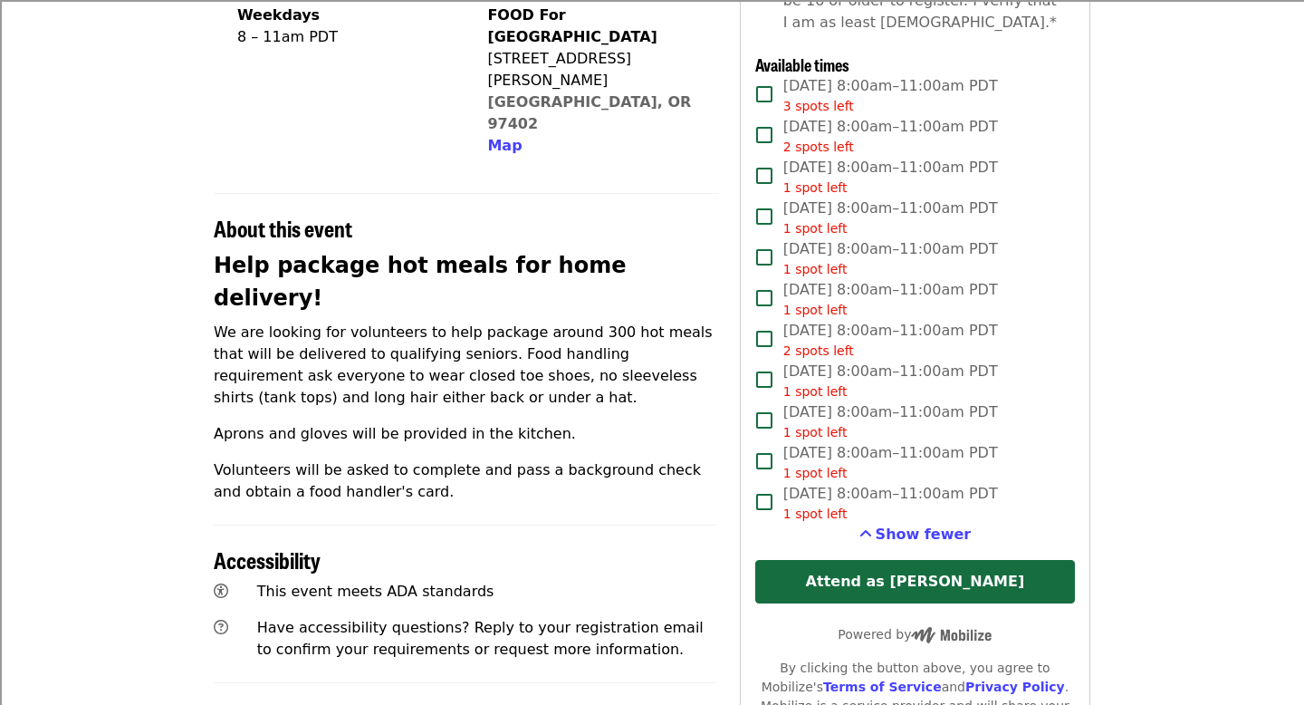
scroll to position [496, 0]
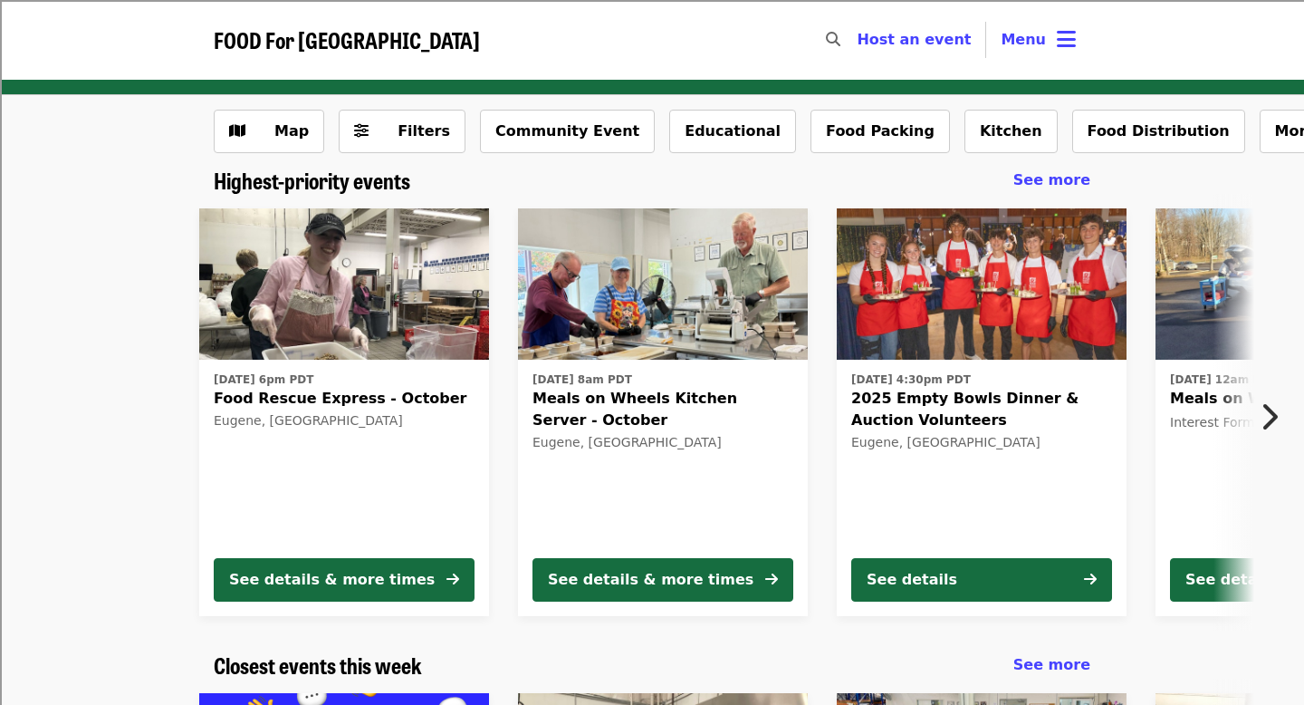
click at [356, 491] on div "[DATE] 6pm PDT Food Rescue Express - October [GEOGRAPHIC_DATA], [GEOGRAPHIC_DAT…" at bounding box center [344, 455] width 261 height 176
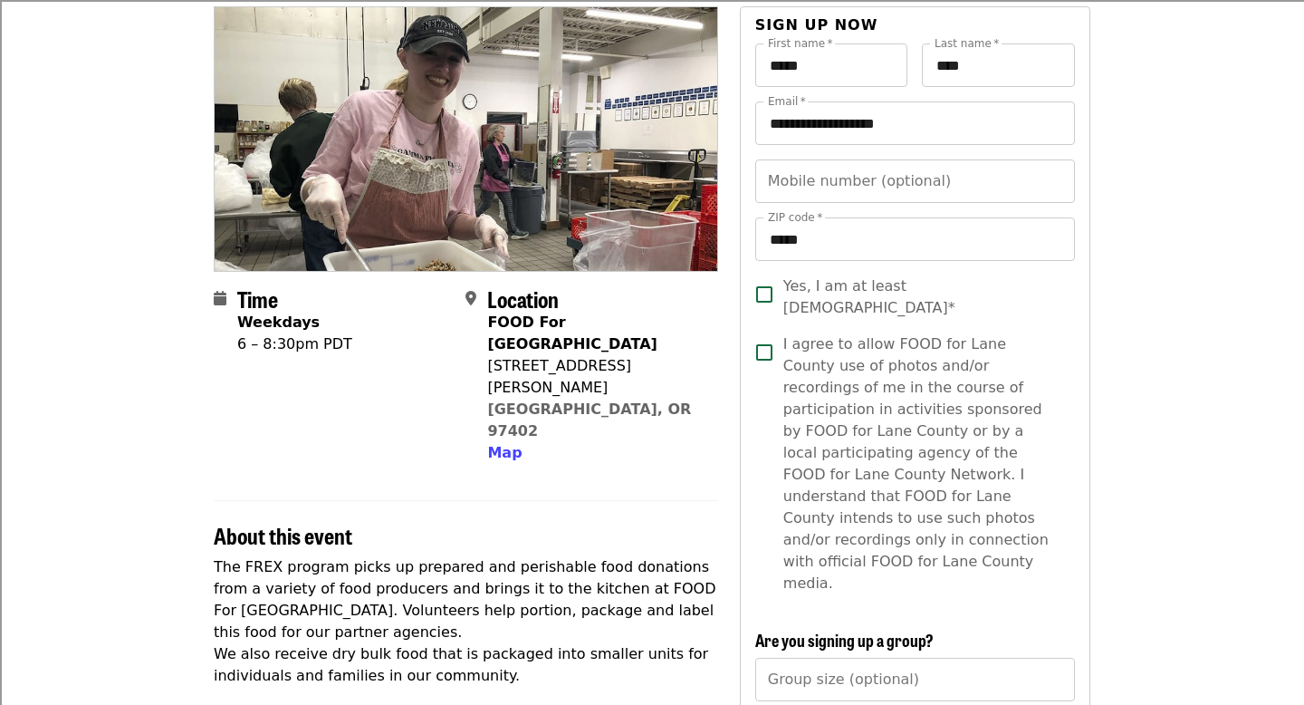
scroll to position [176, 0]
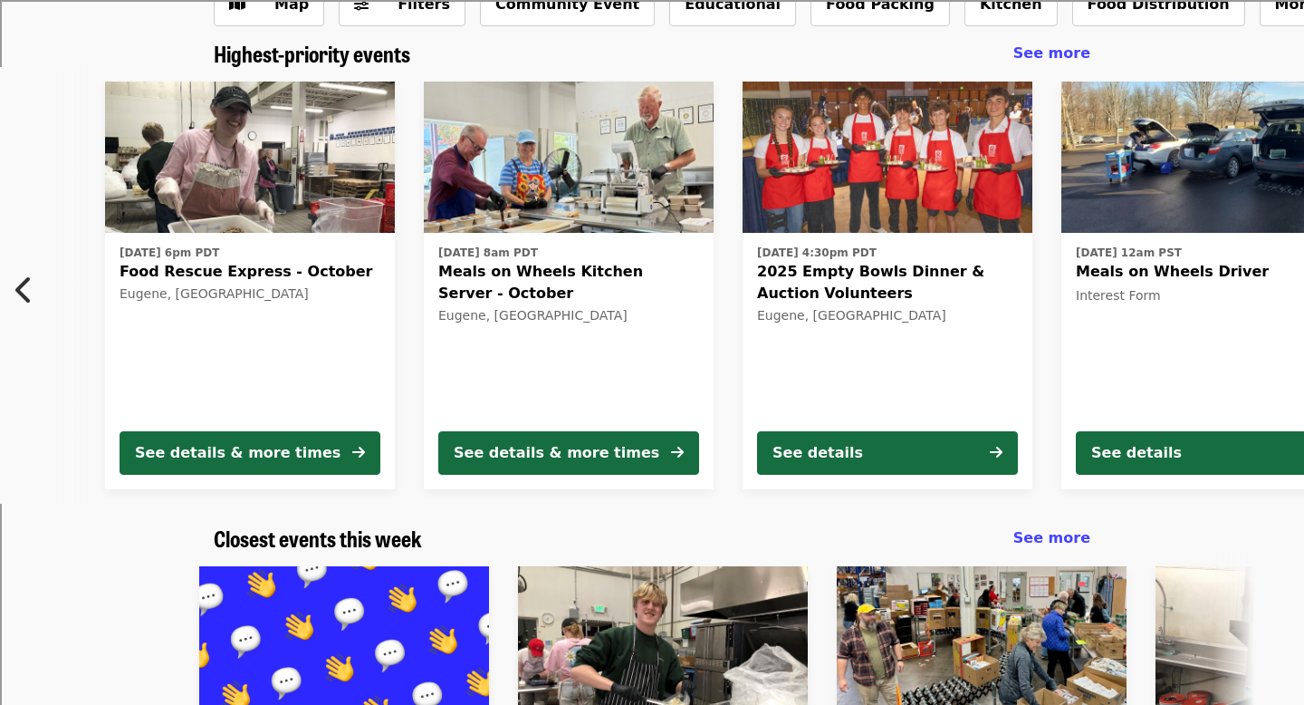
click at [757, 327] on div "[DATE] 4:30pm PDT 2025 Empty Bowls Dinner & Auction Volunteers Eugene, [GEOGRAP…" at bounding box center [887, 328] width 261 height 176
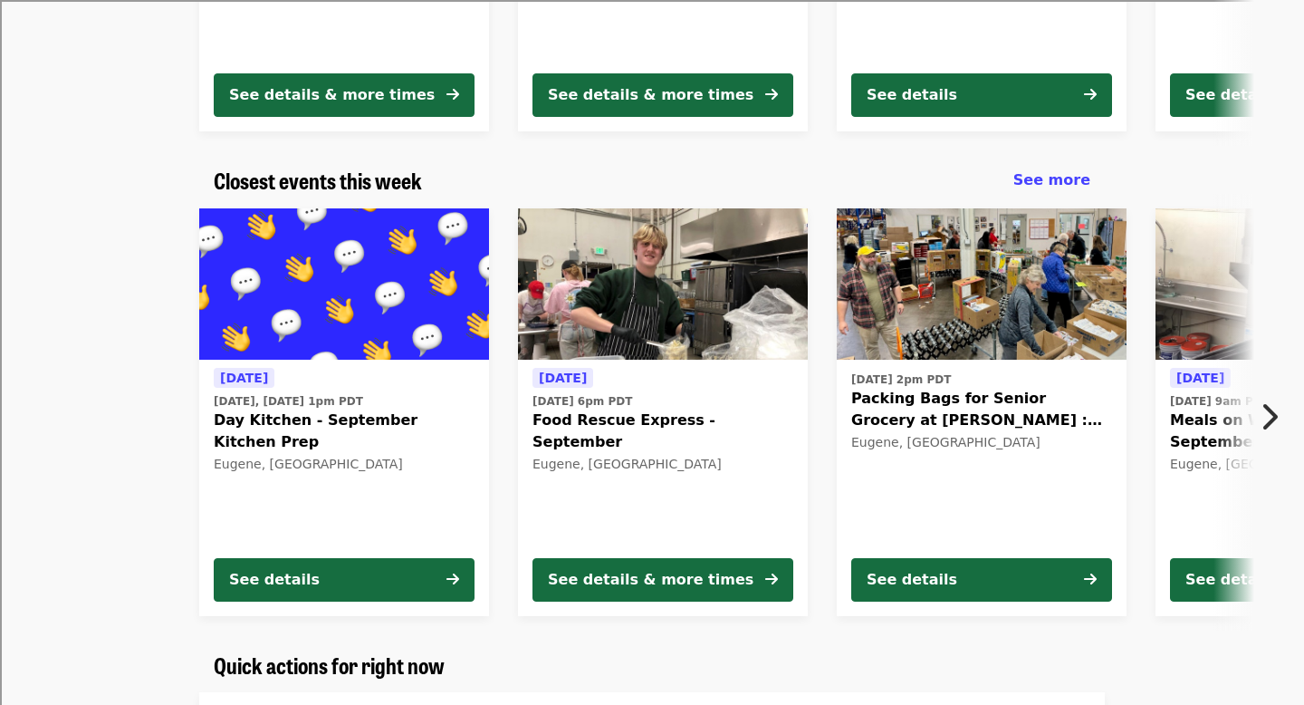
scroll to position [487, 0]
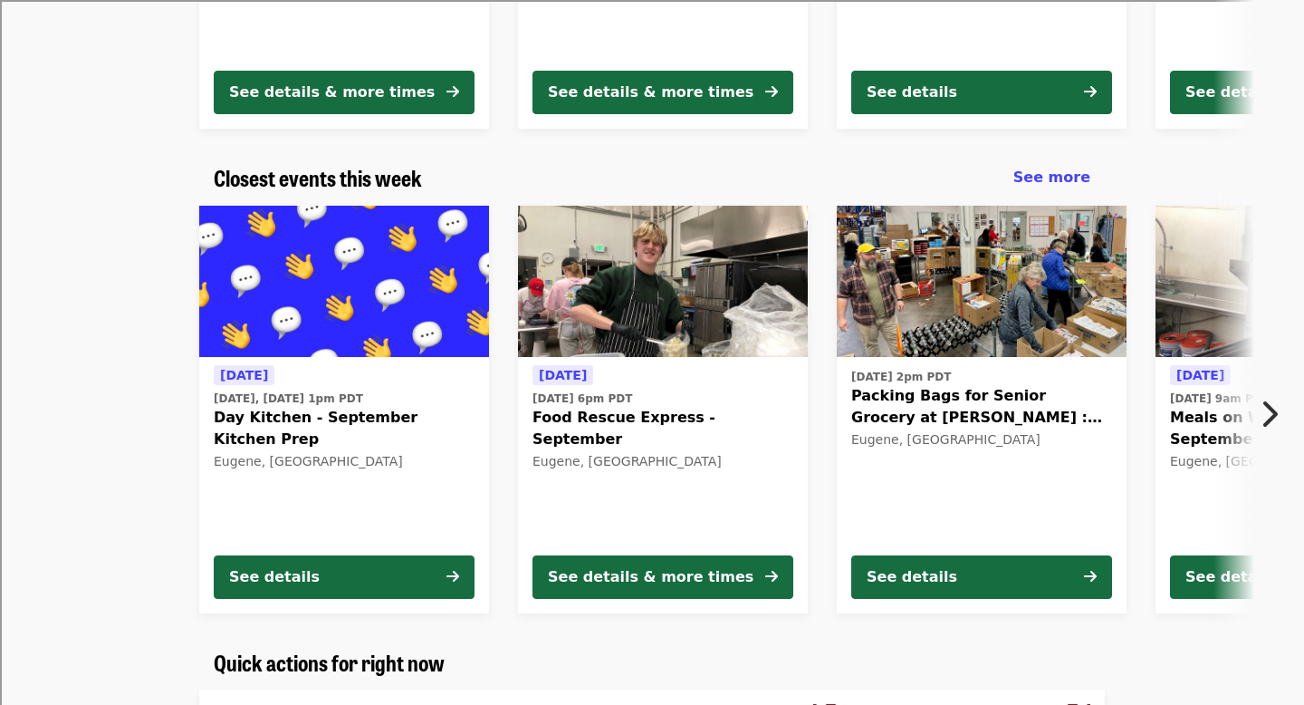
click at [364, 432] on span "Day Kitchen - September Kitchen Prep" at bounding box center [344, 428] width 261 height 43
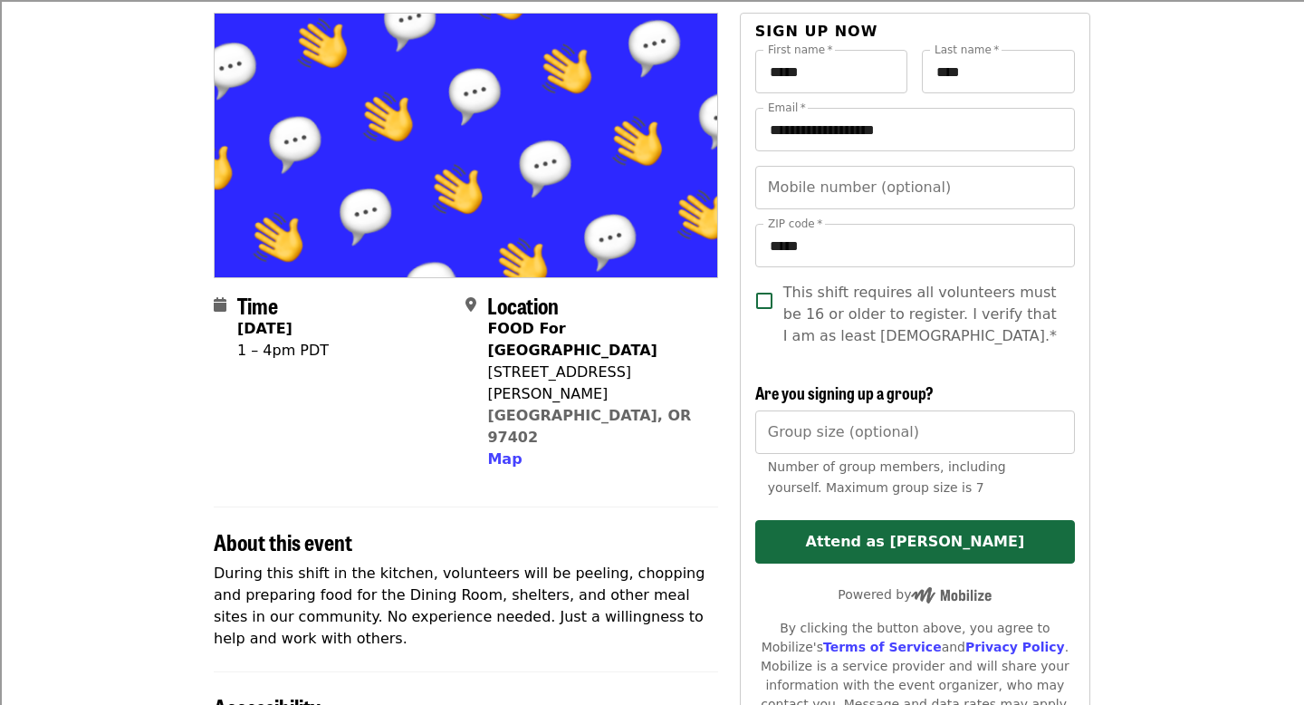
scroll to position [461, 0]
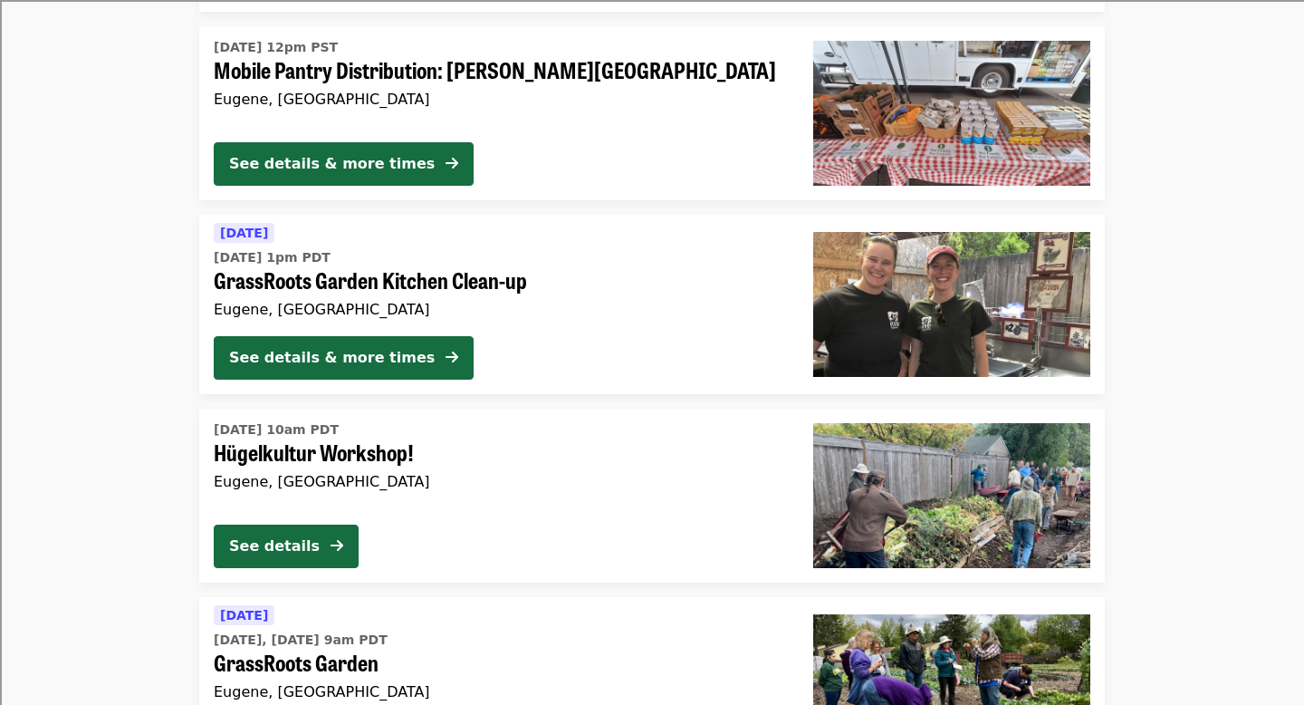
scroll to position [4206, 0]
